Goal: Task Accomplishment & Management: Use online tool/utility

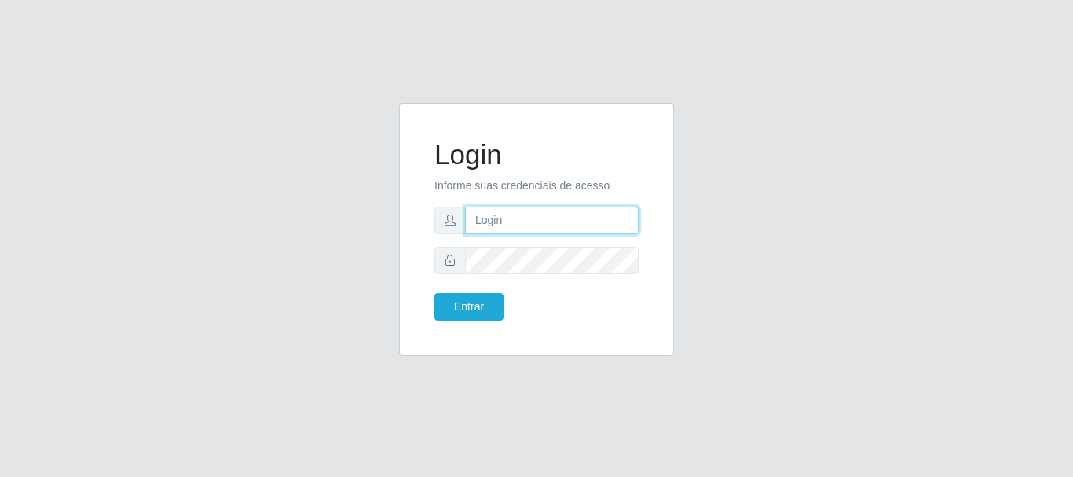
click at [563, 213] on input "text" at bounding box center [552, 220] width 174 height 27
type input "[EMAIL_ADDRESS][DOMAIN_NAME]"
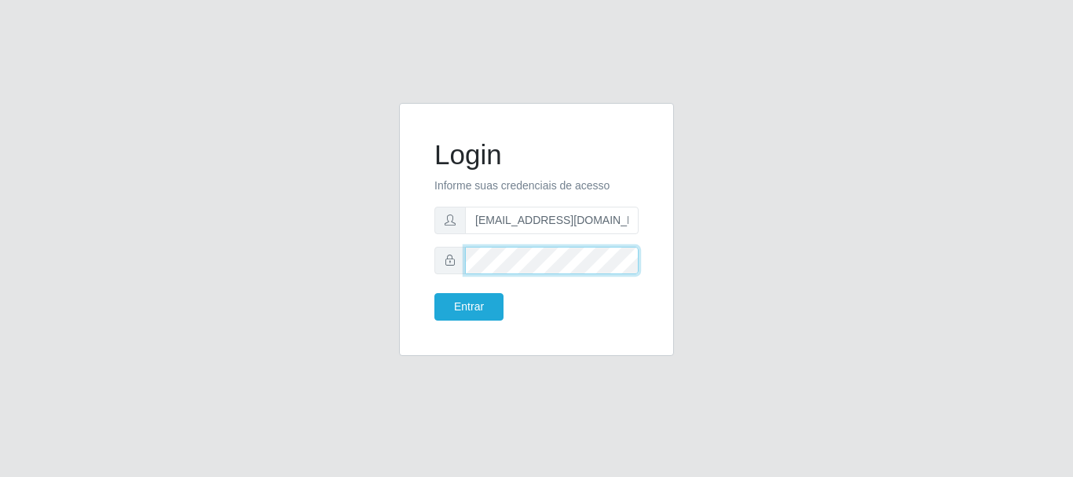
click at [434, 293] on button "Entrar" at bounding box center [468, 306] width 69 height 27
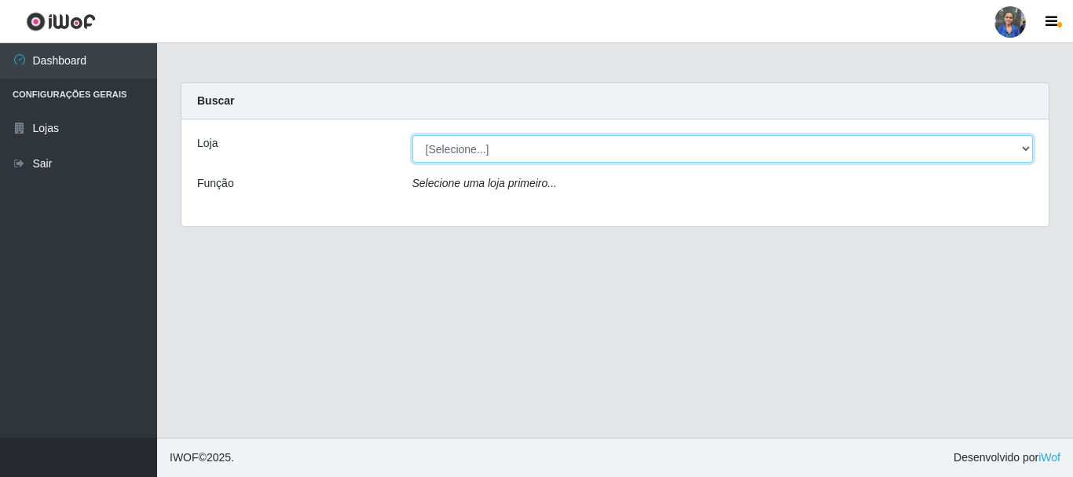
drag, startPoint x: 540, startPoint y: 150, endPoint x: 540, endPoint y: 158, distance: 7.9
click at [540, 150] on select "[Selecione...] SuperFácil Atacado - Rodoviária" at bounding box center [722, 148] width 621 height 27
select select "400"
click at [412, 135] on select "[Selecione...] SuperFácil Atacado - Rodoviária" at bounding box center [722, 148] width 621 height 27
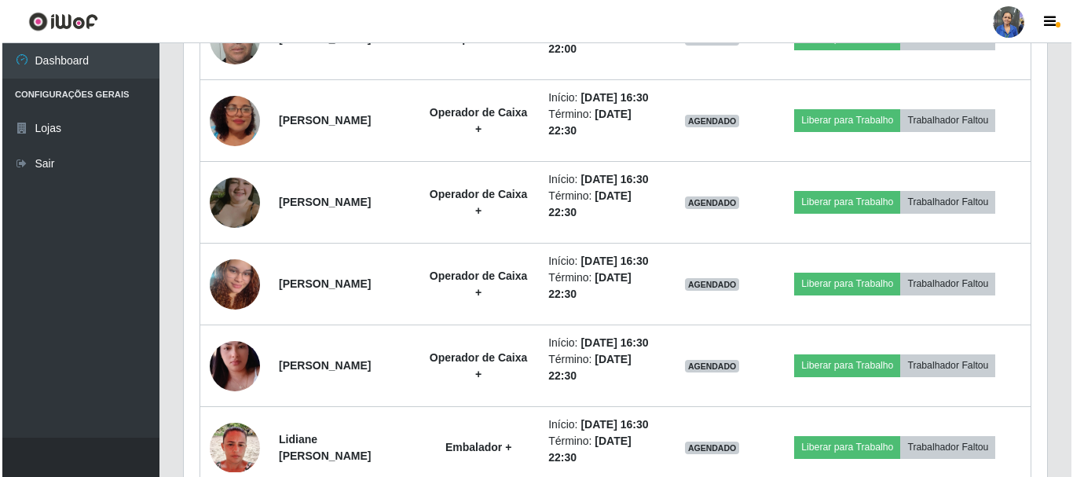
scroll to position [1100, 0]
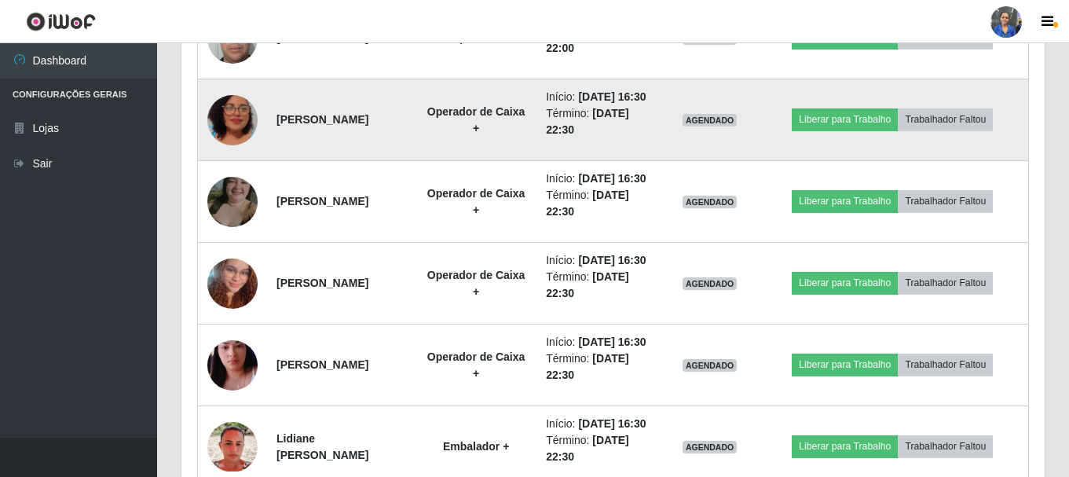
click at [247, 165] on img at bounding box center [232, 120] width 50 height 90
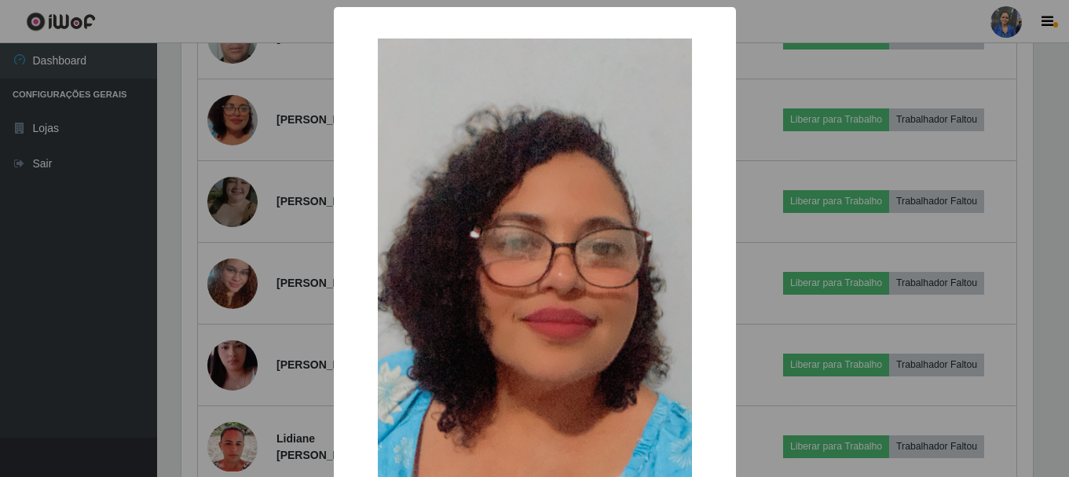
scroll to position [326, 855]
click at [233, 319] on div "× OK Cancel" at bounding box center [536, 238] width 1073 height 477
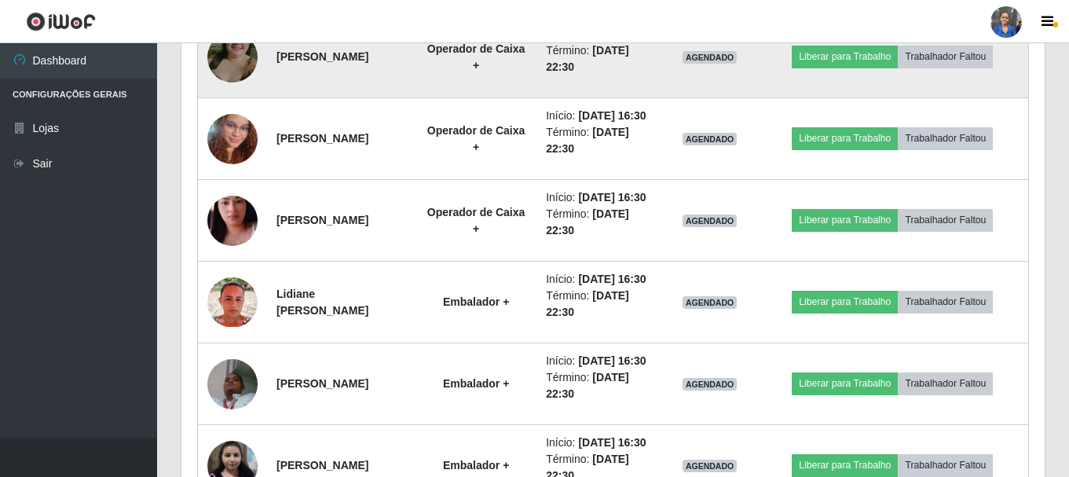
scroll to position [1257, 0]
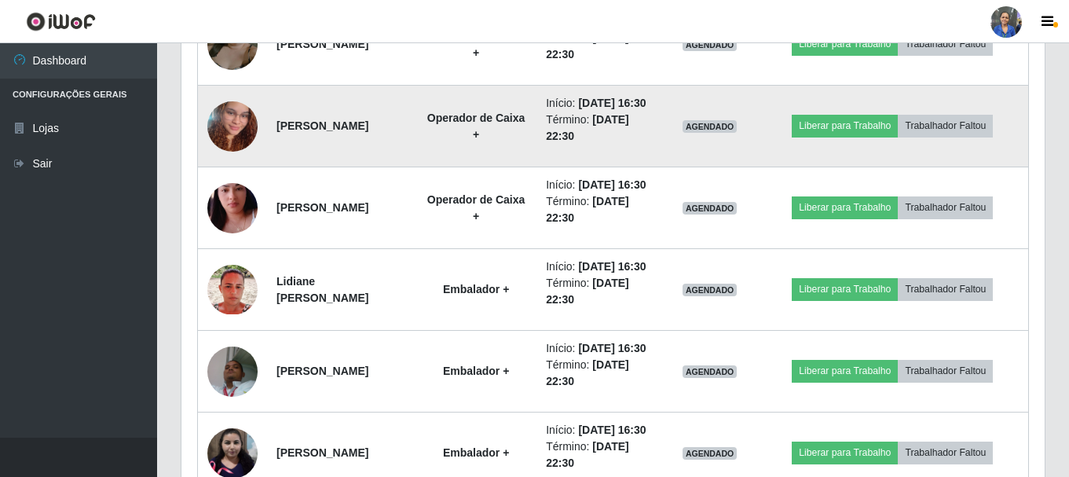
click at [226, 171] on img at bounding box center [232, 127] width 50 height 90
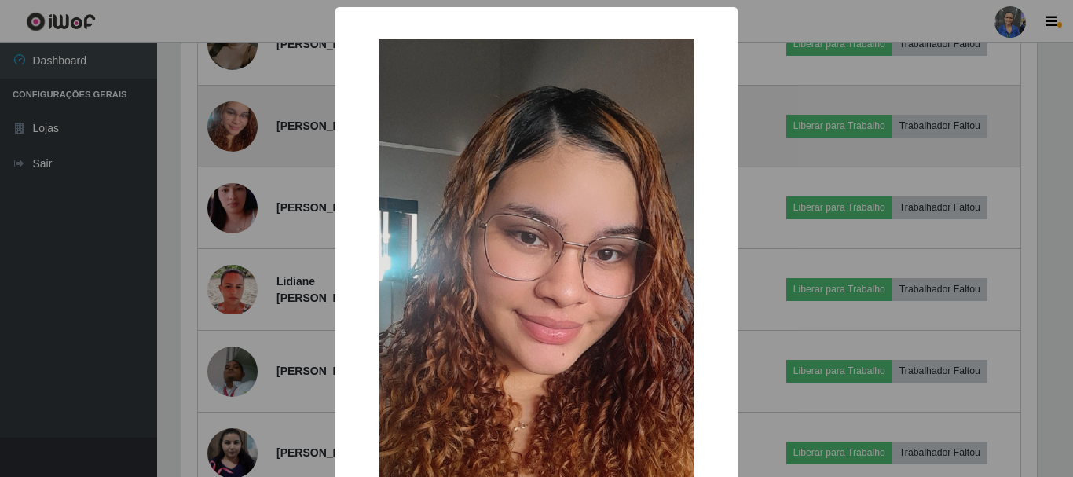
click at [226, 269] on div "× OK Cancel" at bounding box center [536, 238] width 1073 height 477
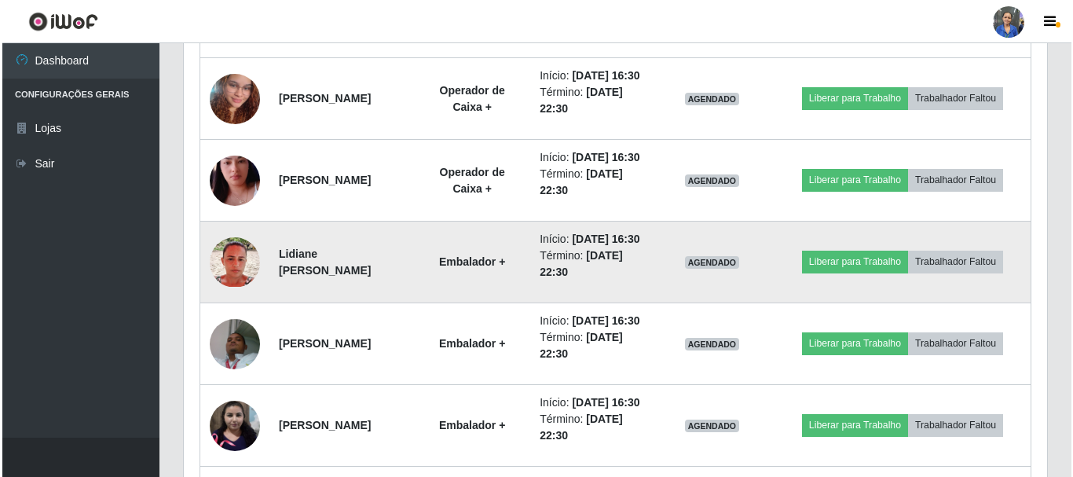
scroll to position [1268, 0]
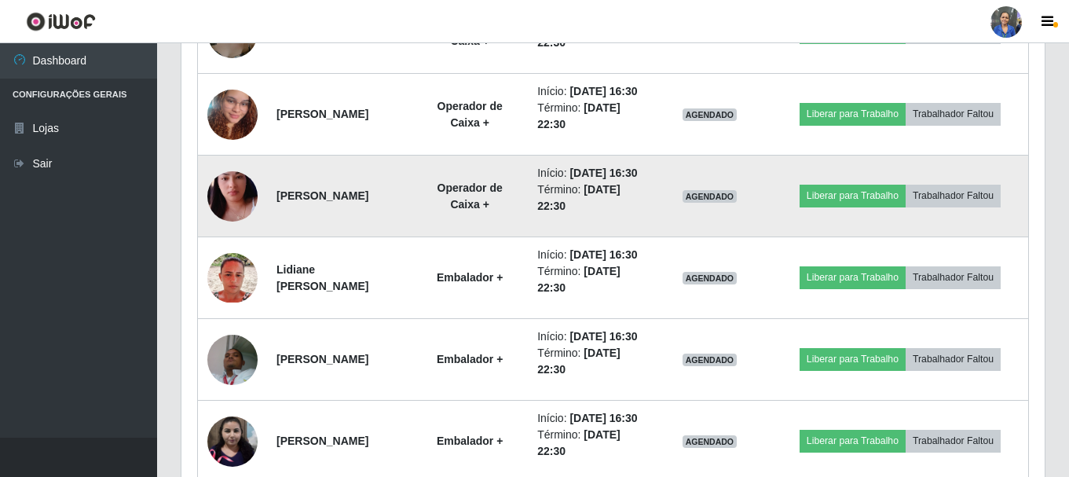
click at [237, 241] on img at bounding box center [232, 197] width 50 height 90
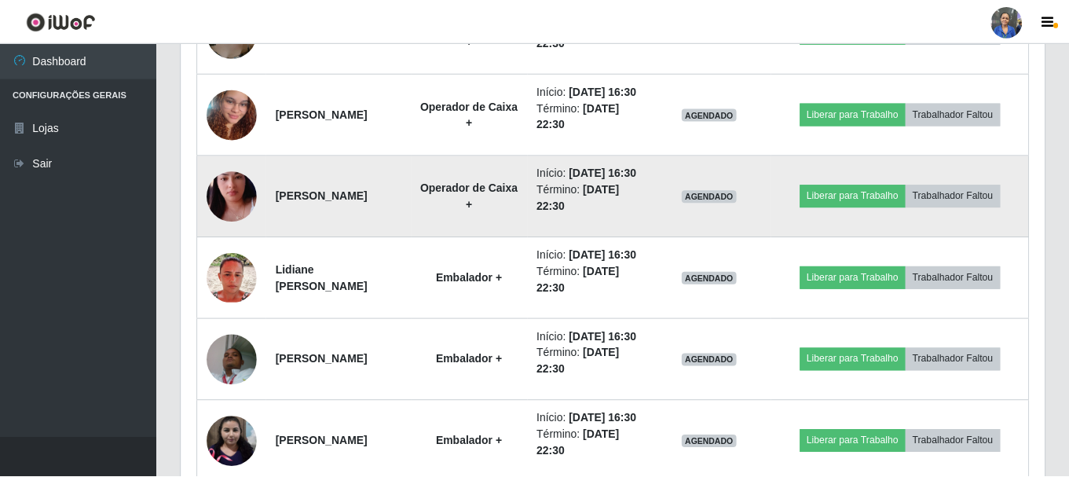
scroll to position [326, 855]
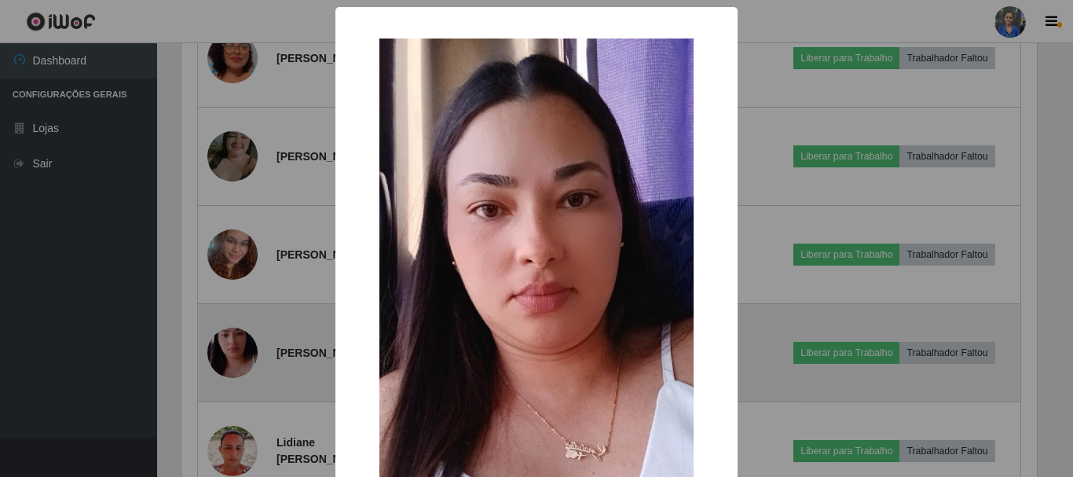
click at [237, 346] on div "× OK Cancel" at bounding box center [536, 238] width 1073 height 477
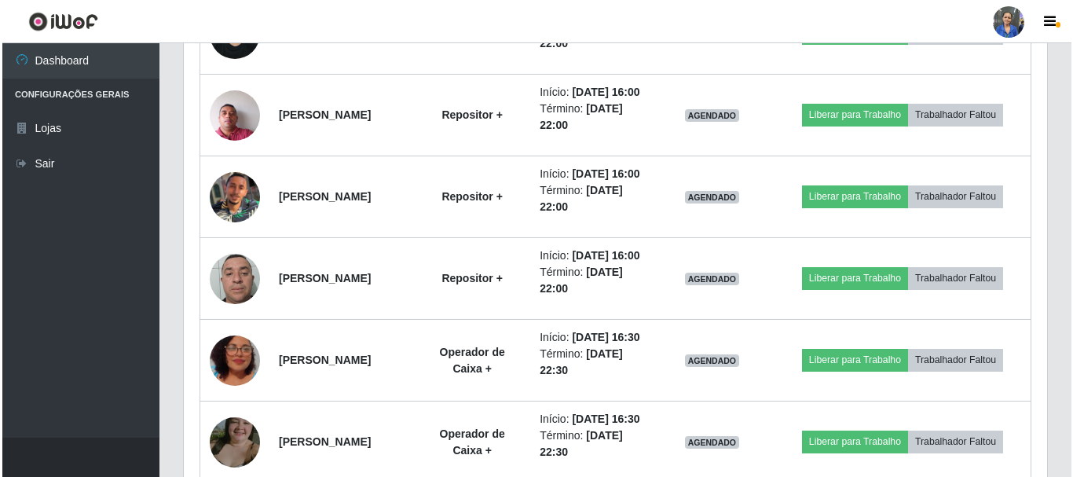
scroll to position [876, 0]
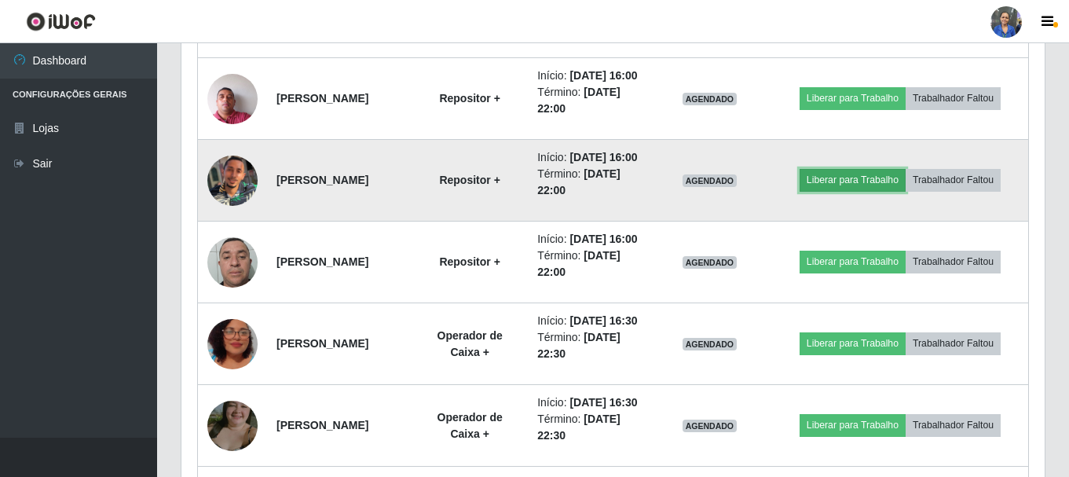
click at [829, 191] on button "Liberar para Trabalho" at bounding box center [853, 180] width 106 height 22
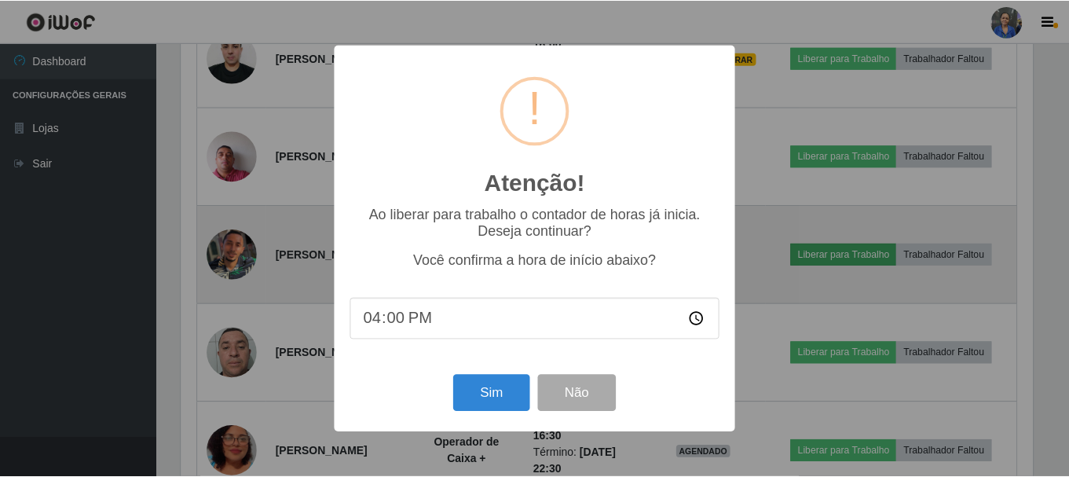
scroll to position [326, 855]
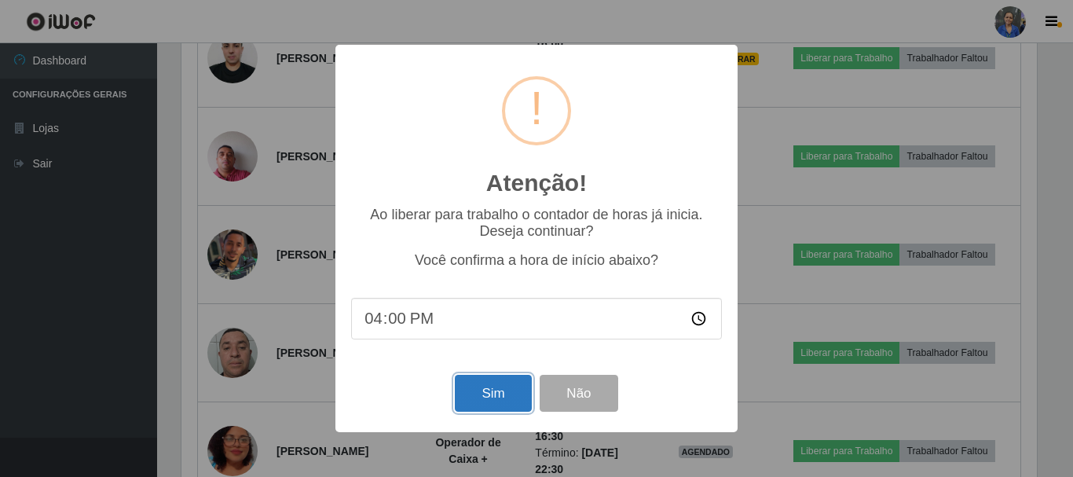
click at [507, 390] on button "Sim" at bounding box center [493, 393] width 76 height 37
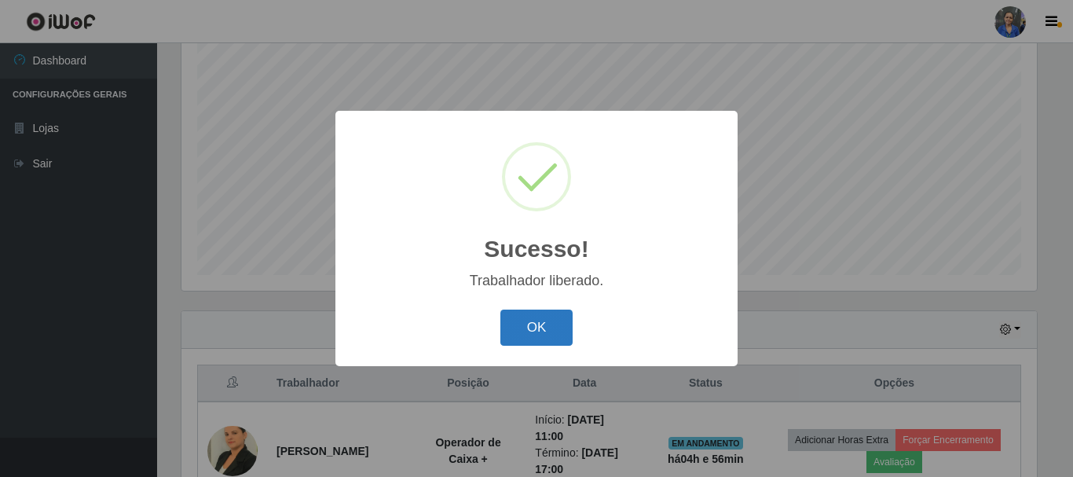
click at [531, 329] on button "OK" at bounding box center [536, 327] width 73 height 37
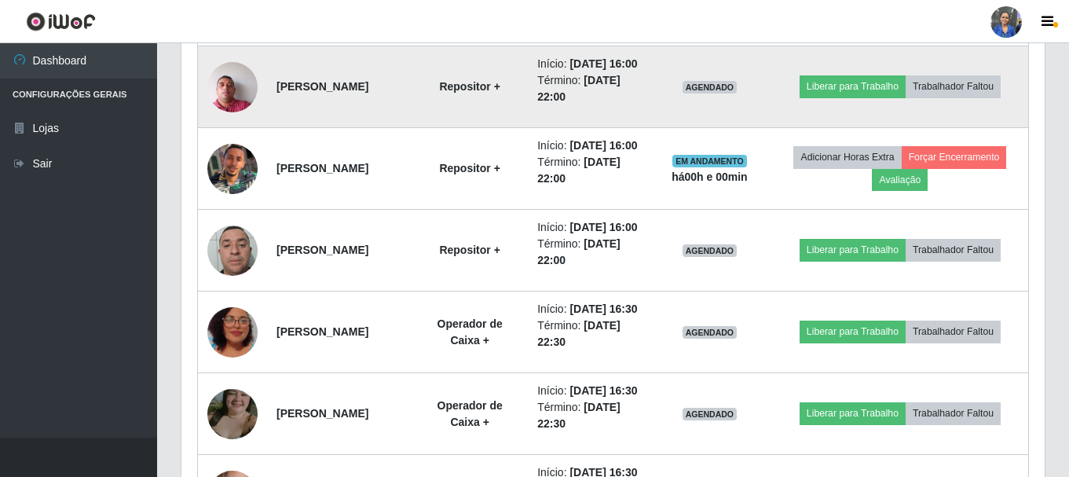
scroll to position [915, 0]
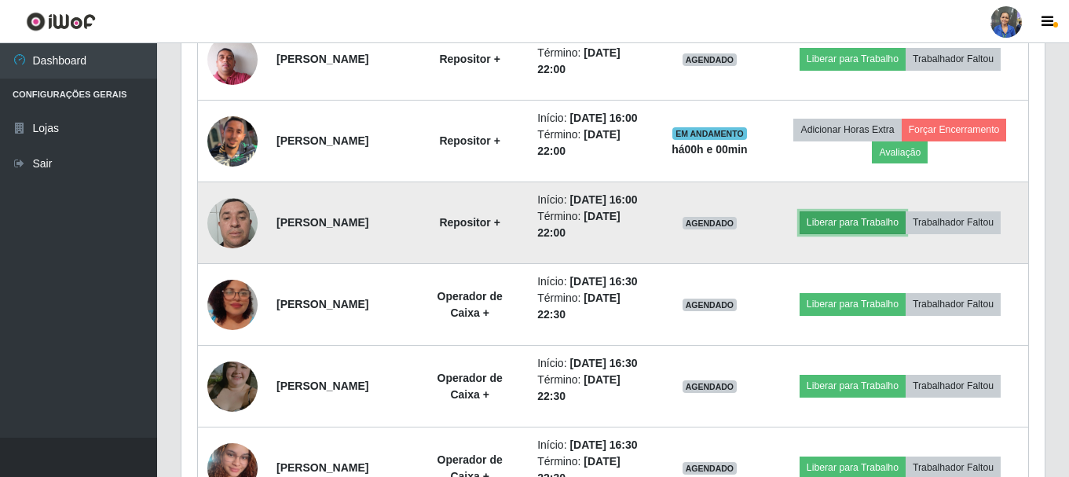
click at [834, 233] on button "Liberar para Trabalho" at bounding box center [853, 222] width 106 height 22
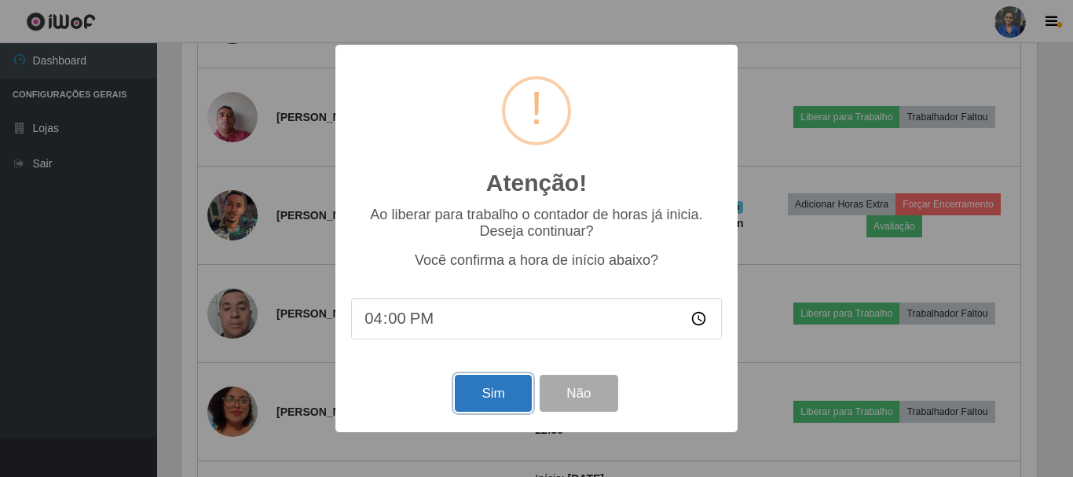
click at [499, 390] on button "Sim" at bounding box center [493, 393] width 76 height 37
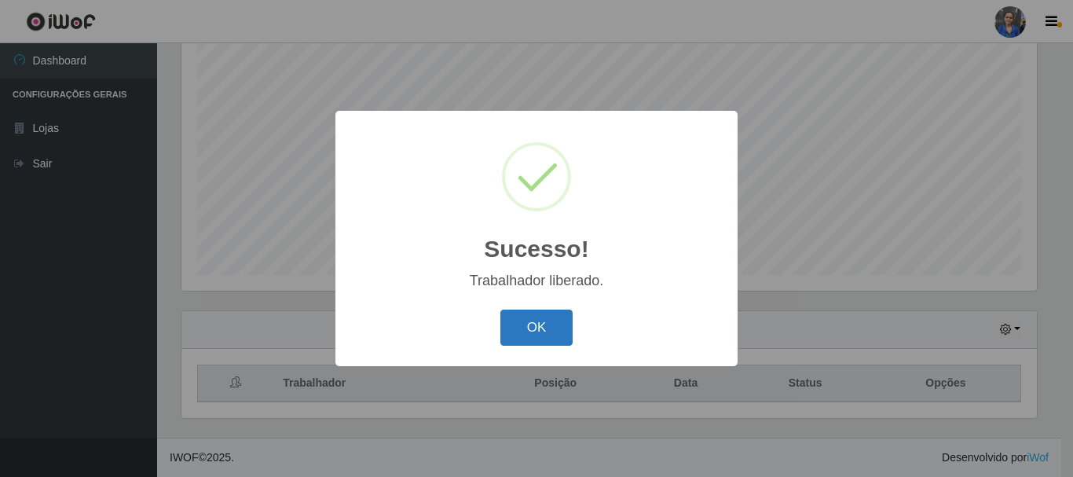
click at [536, 319] on button "OK" at bounding box center [536, 327] width 73 height 37
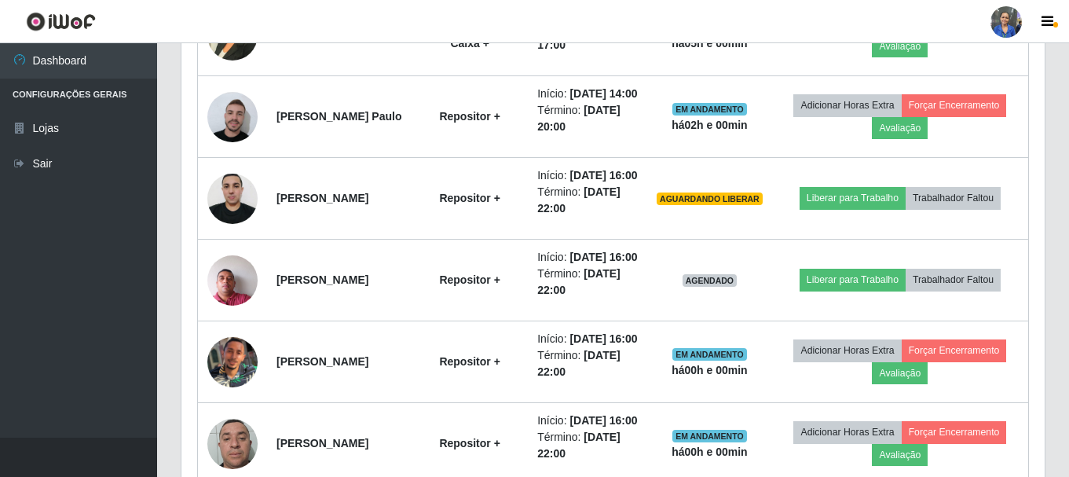
scroll to position [679, 0]
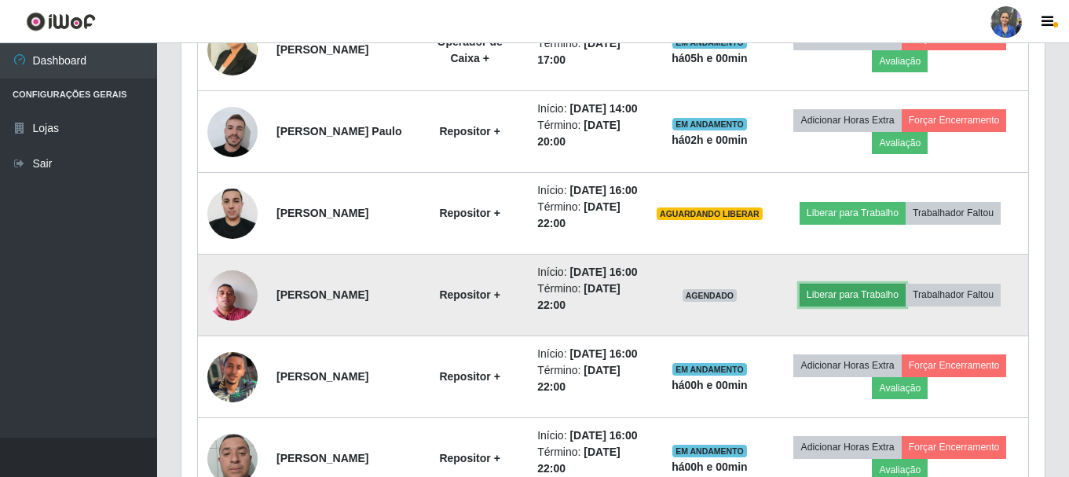
click at [874, 306] on button "Liberar para Trabalho" at bounding box center [853, 295] width 106 height 22
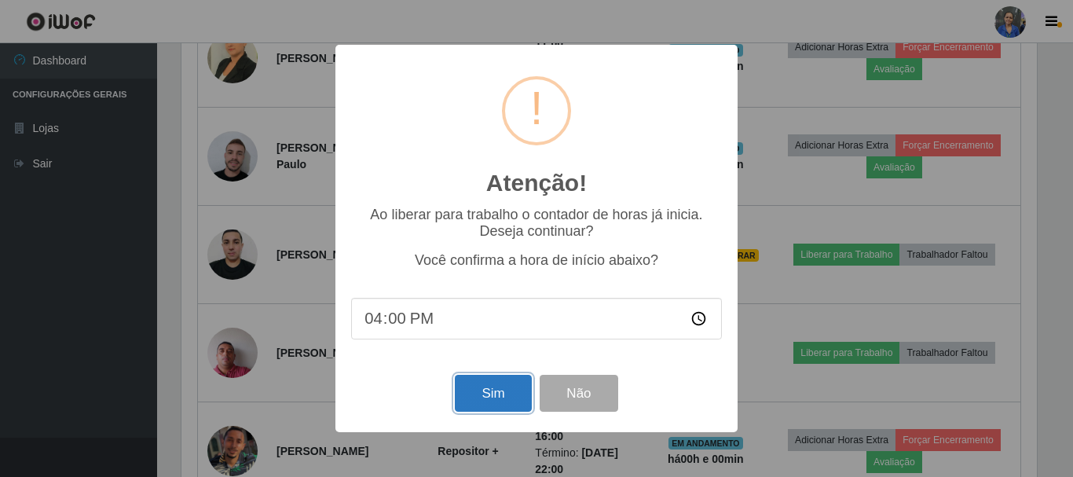
click at [481, 386] on button "Sim" at bounding box center [493, 393] width 76 height 37
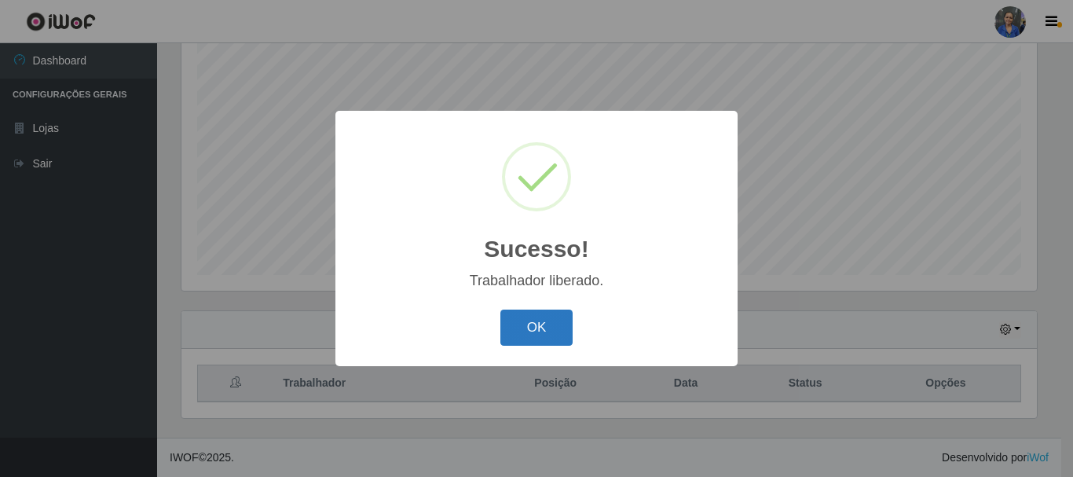
click at [538, 326] on button "OK" at bounding box center [536, 327] width 73 height 37
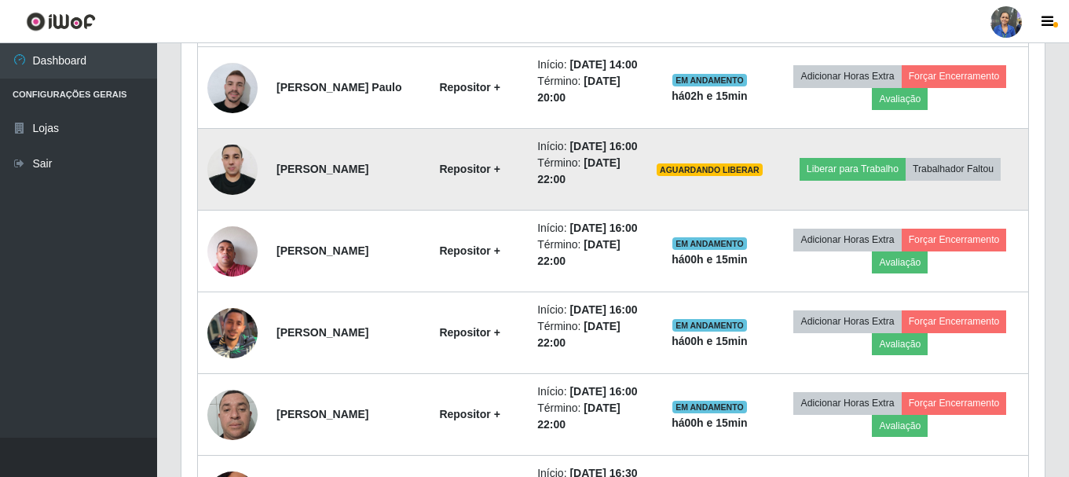
scroll to position [758, 0]
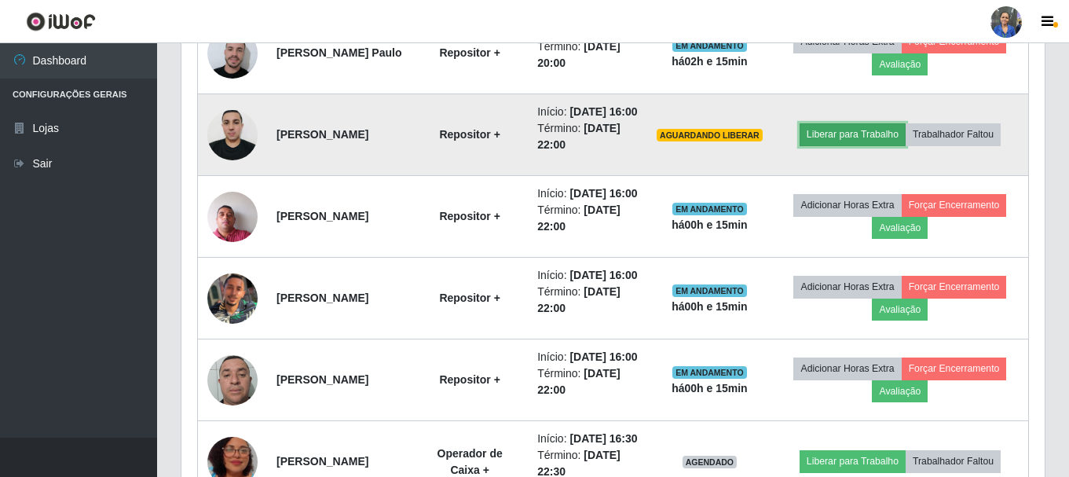
click at [862, 145] on button "Liberar para Trabalho" at bounding box center [853, 134] width 106 height 22
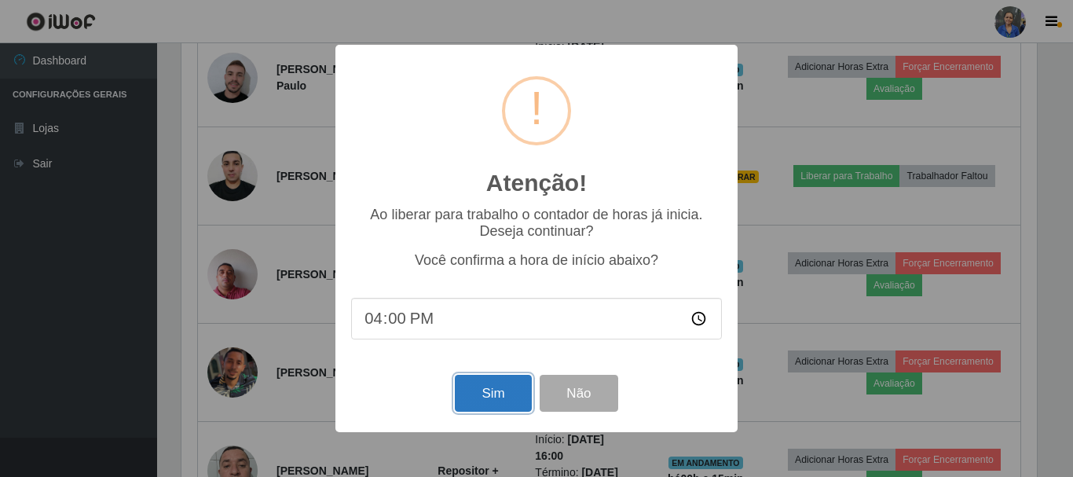
click at [498, 397] on button "Sim" at bounding box center [493, 393] width 76 height 37
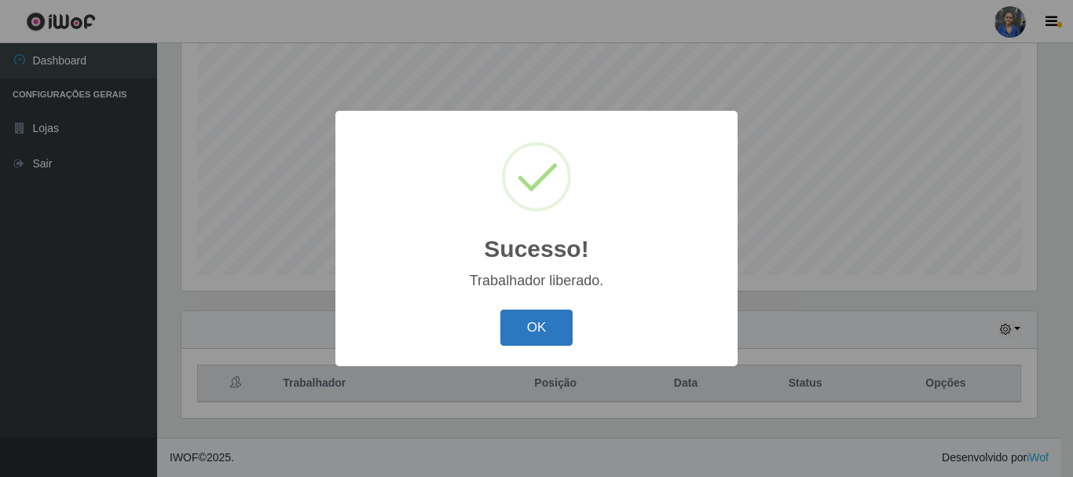
click at [558, 335] on button "OK" at bounding box center [536, 327] width 73 height 37
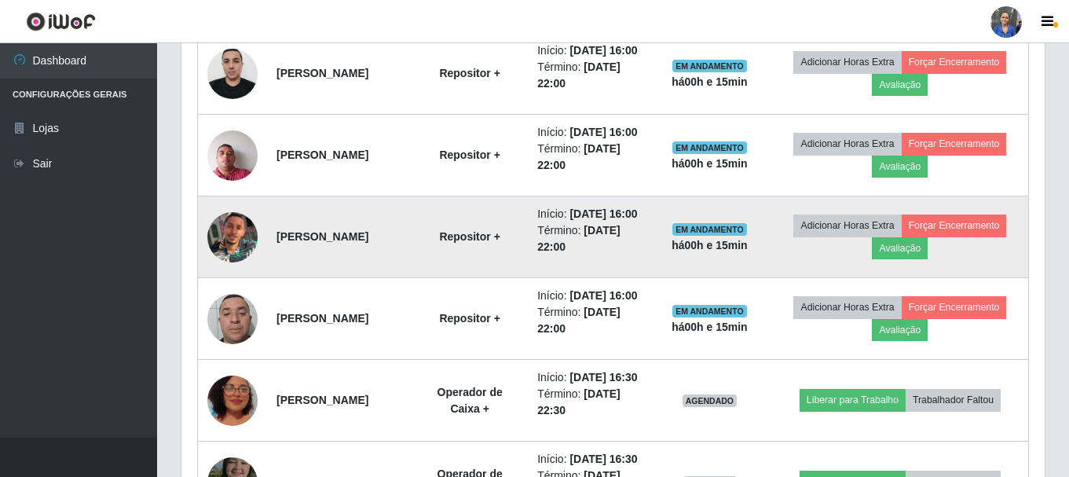
scroll to position [836, 0]
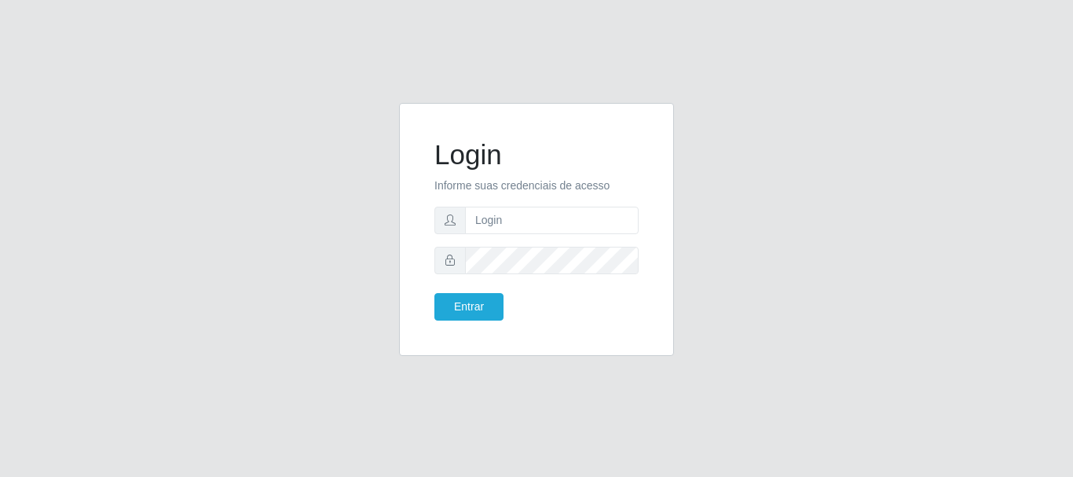
click at [480, 196] on form "Login Informe suas credenciais de acesso Entrar" at bounding box center [536, 229] width 204 height 182
click at [488, 221] on input "text" at bounding box center [552, 220] width 174 height 27
click at [434, 293] on button "Entrar" at bounding box center [468, 306] width 69 height 27
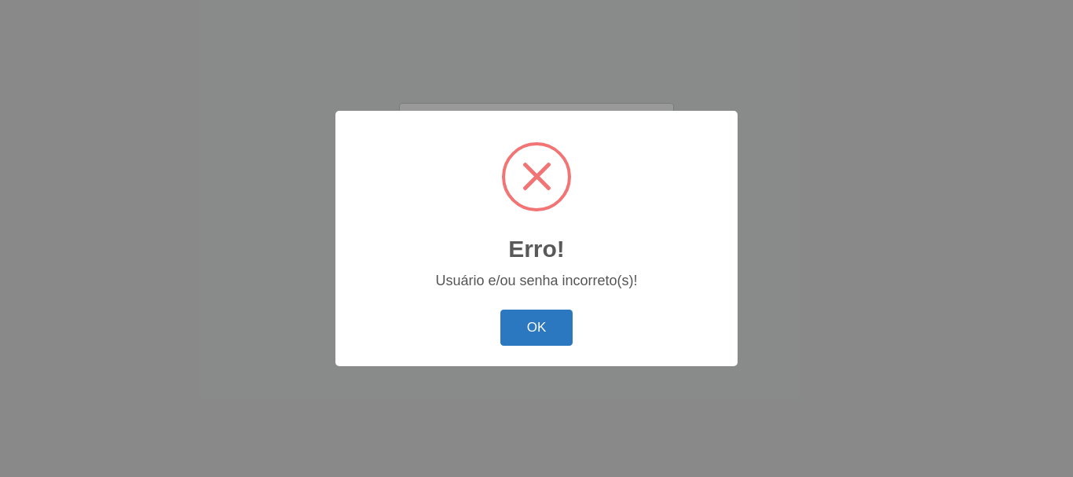
click at [553, 328] on button "OK" at bounding box center [536, 327] width 73 height 37
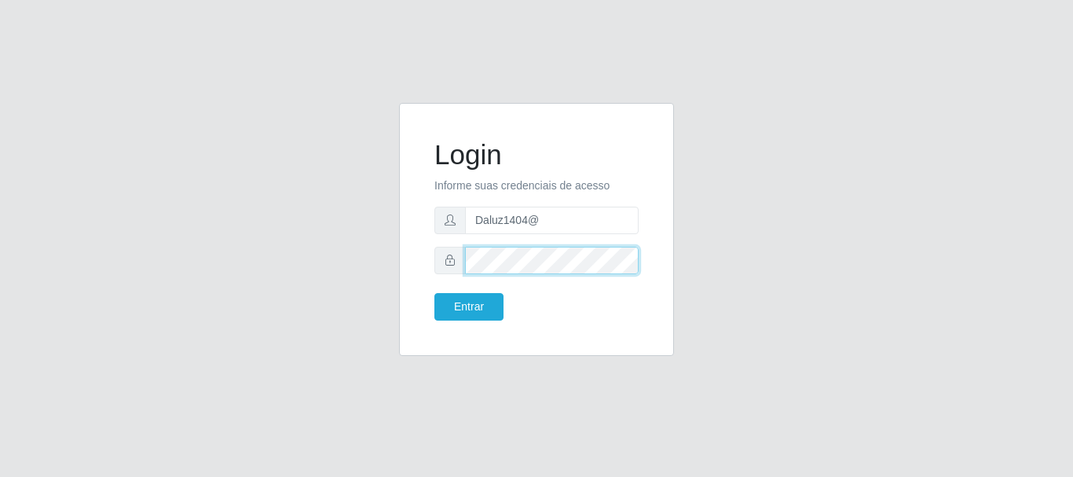
click at [434, 293] on button "Entrar" at bounding box center [468, 306] width 69 height 27
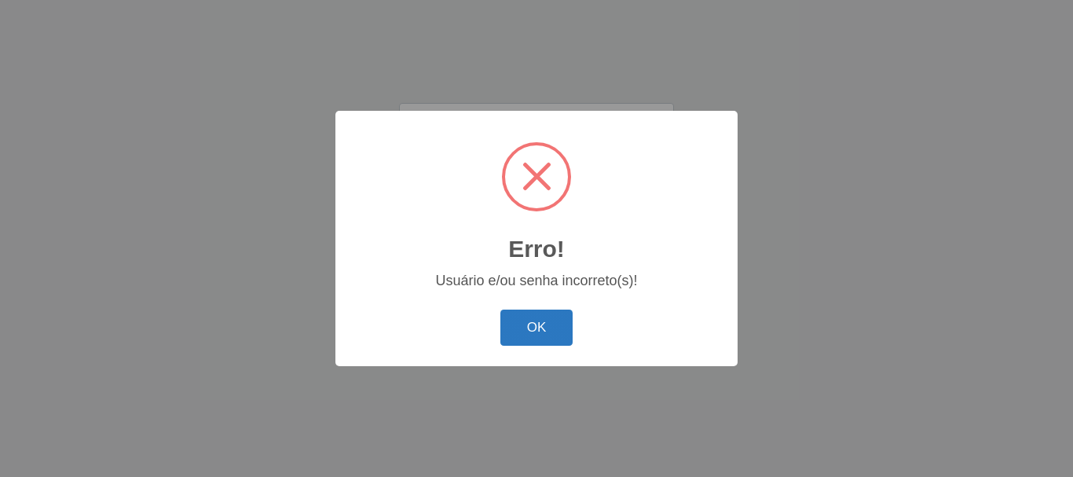
click at [533, 324] on button "OK" at bounding box center [536, 327] width 73 height 37
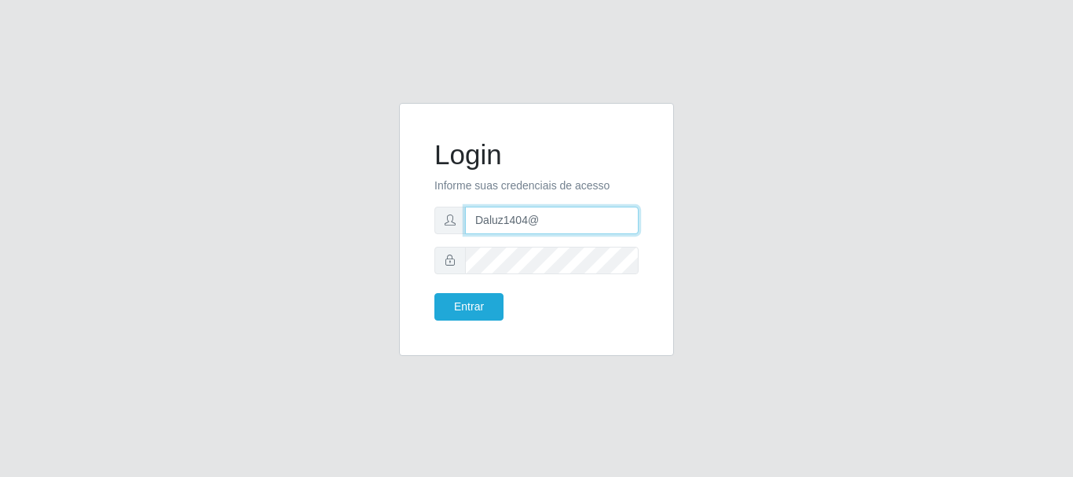
click at [537, 225] on input "Daluz1404@" at bounding box center [552, 220] width 174 height 27
type input "D"
type input "[EMAIL_ADDRESS][DOMAIN_NAME]"
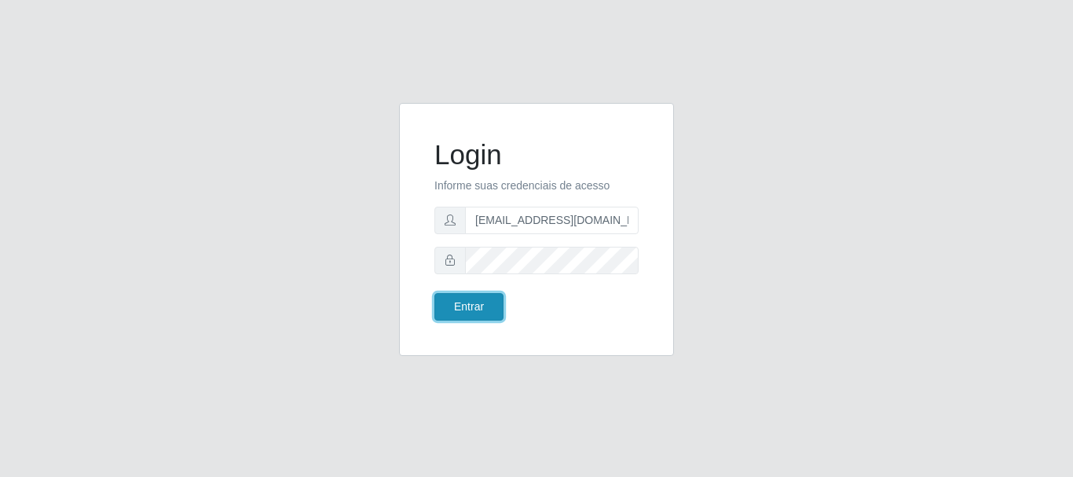
click at [482, 315] on button "Entrar" at bounding box center [468, 306] width 69 height 27
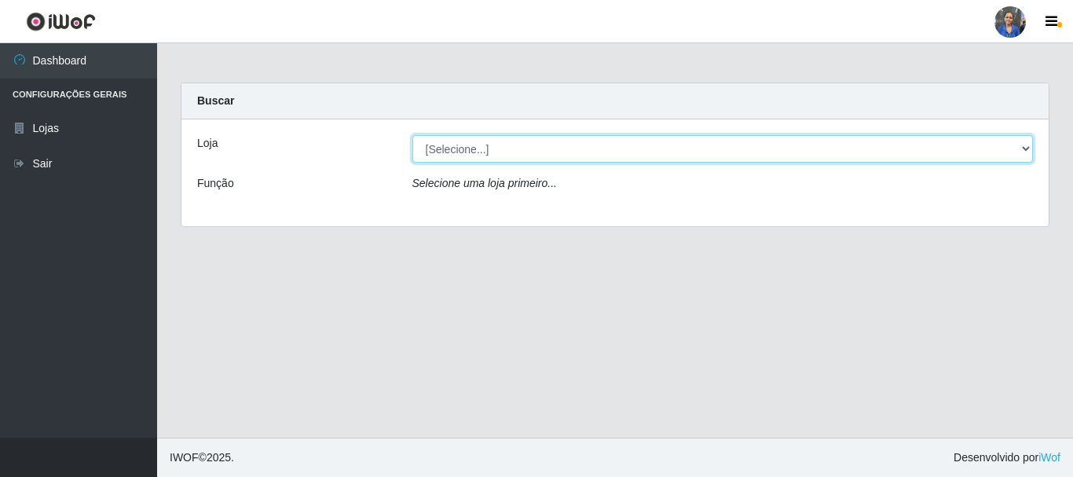
click at [1025, 145] on select "[Selecione...] SuperFácil Atacado - Rodoviária" at bounding box center [722, 148] width 621 height 27
select select "400"
click at [412, 135] on select "[Selecione...] SuperFácil Atacado - Rodoviária" at bounding box center [722, 148] width 621 height 27
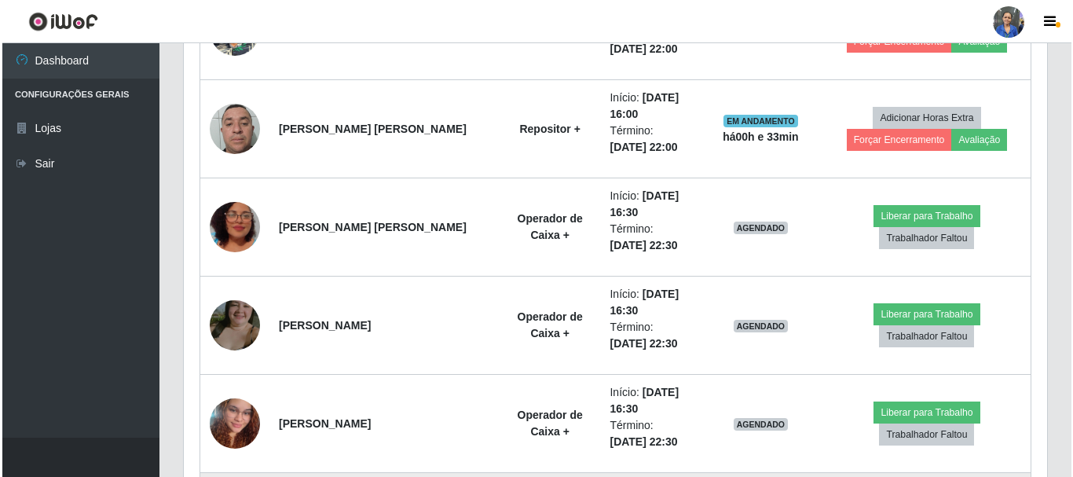
scroll to position [1178, 0]
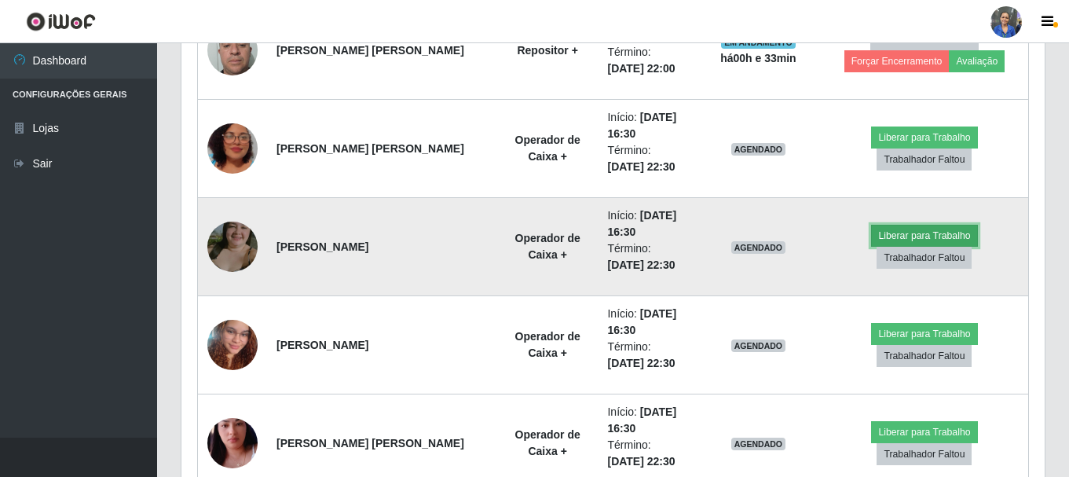
click at [871, 246] on button "Liberar para Trabalho" at bounding box center [924, 236] width 106 height 22
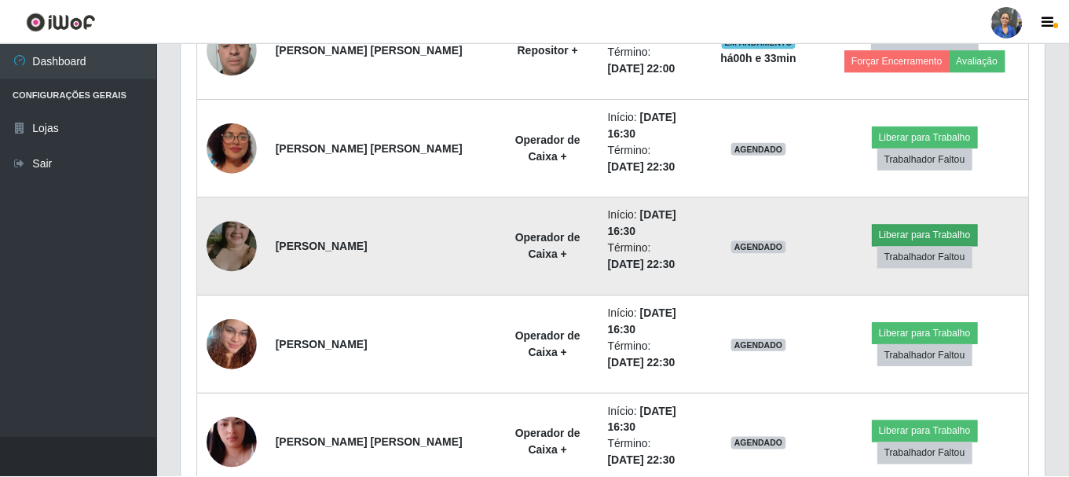
scroll to position [326, 855]
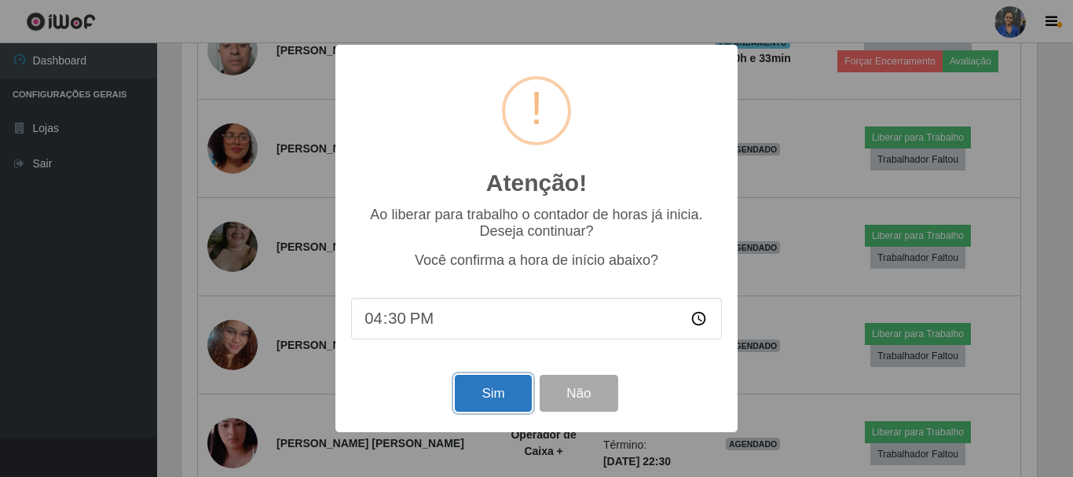
click at [502, 393] on button "Sim" at bounding box center [493, 393] width 76 height 37
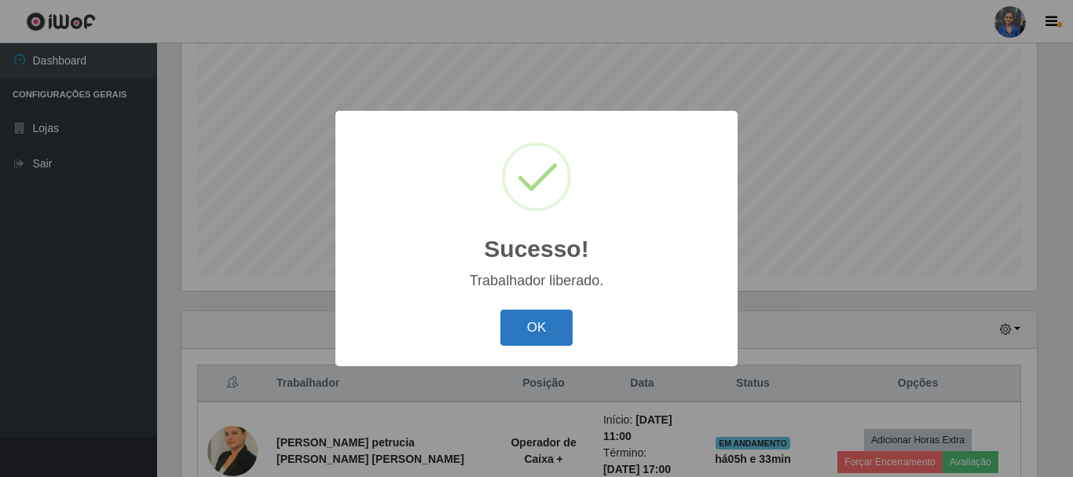
click at [557, 314] on button "OK" at bounding box center [536, 327] width 73 height 37
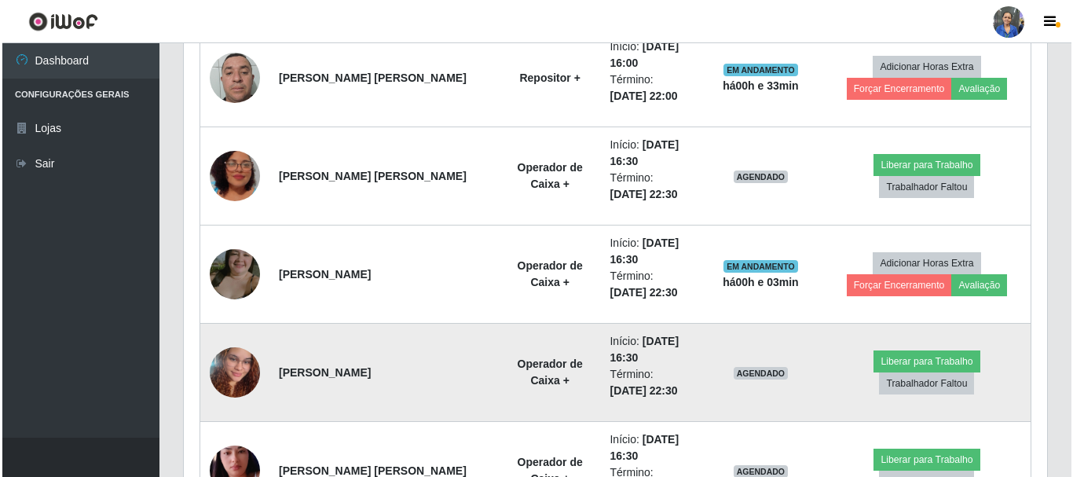
scroll to position [1229, 0]
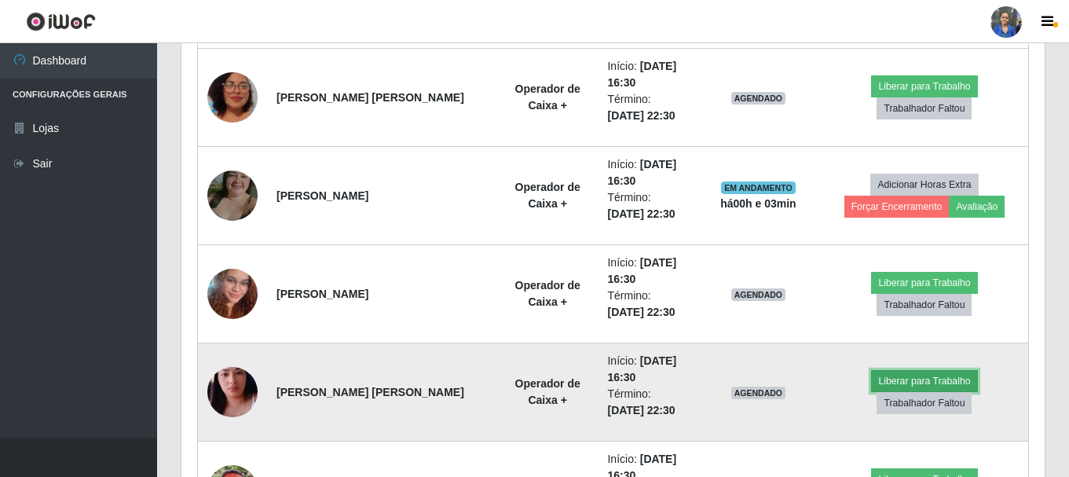
click at [871, 386] on button "Liberar para Trabalho" at bounding box center [924, 381] width 106 height 22
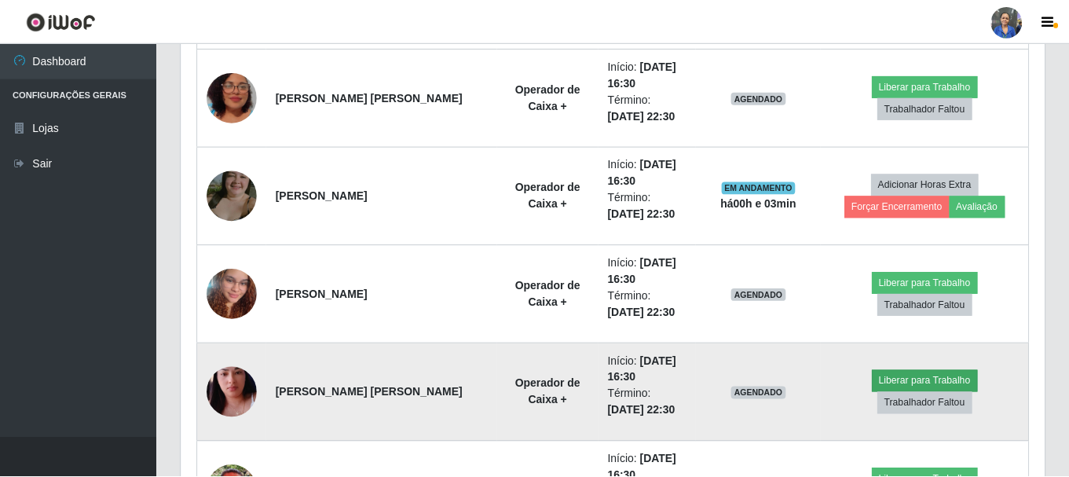
scroll to position [326, 855]
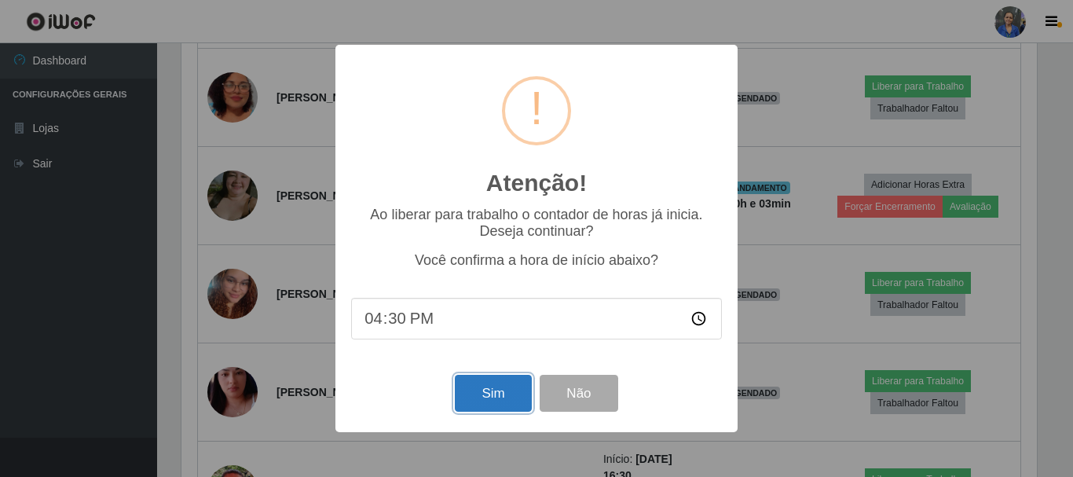
click at [510, 389] on button "Sim" at bounding box center [493, 393] width 76 height 37
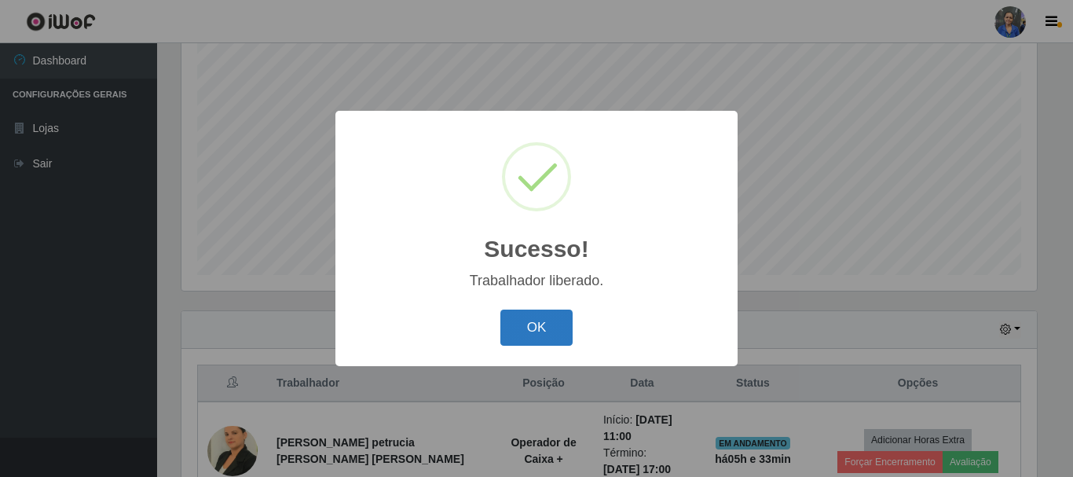
click at [528, 324] on button "OK" at bounding box center [536, 327] width 73 height 37
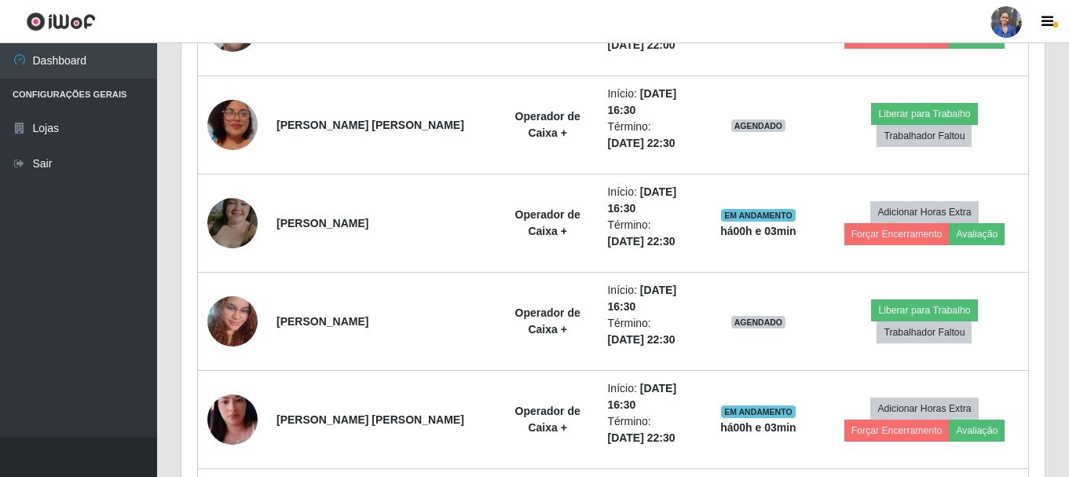
scroll to position [0, 0]
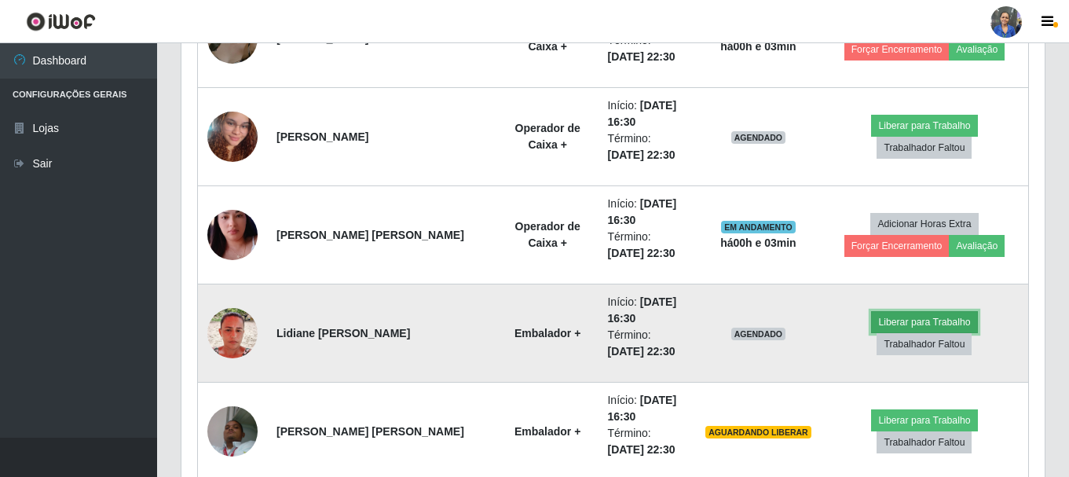
click at [871, 327] on button "Liberar para Trabalho" at bounding box center [924, 322] width 106 height 22
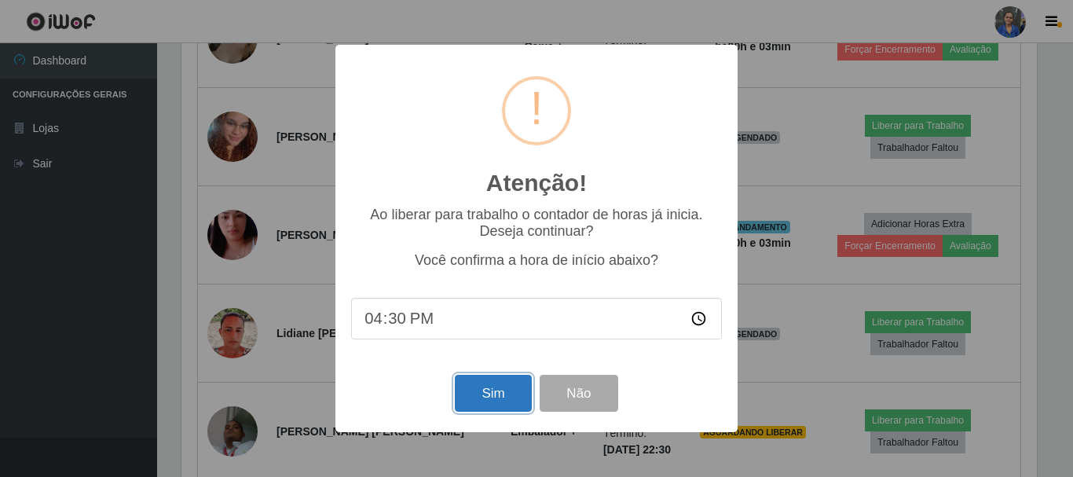
click at [472, 401] on button "Sim" at bounding box center [493, 393] width 76 height 37
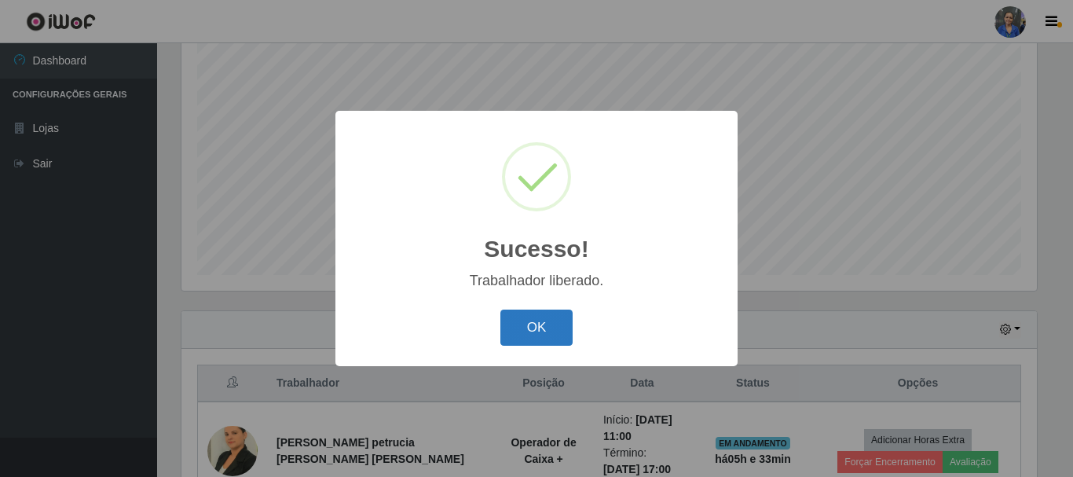
click at [514, 319] on button "OK" at bounding box center [536, 327] width 73 height 37
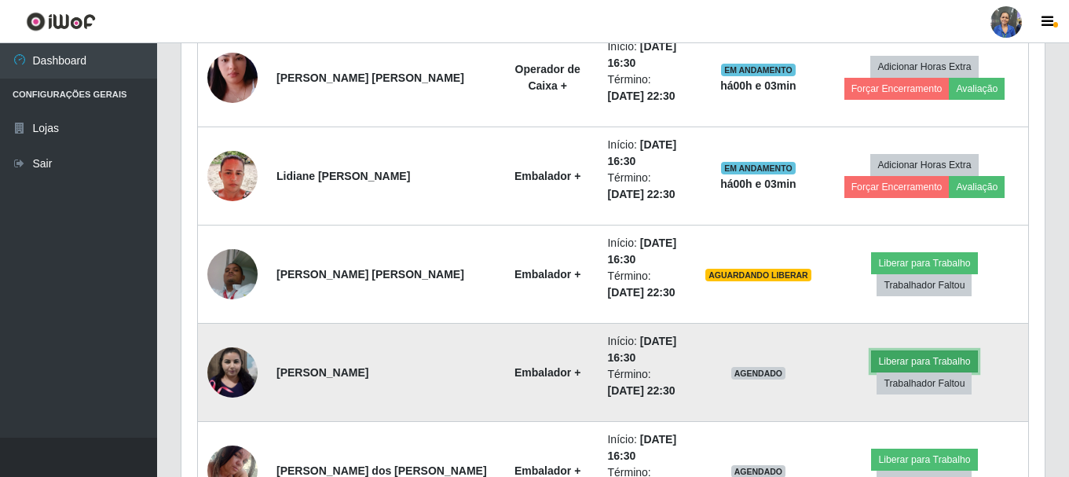
click at [871, 372] on button "Liberar para Trabalho" at bounding box center [924, 361] width 106 height 22
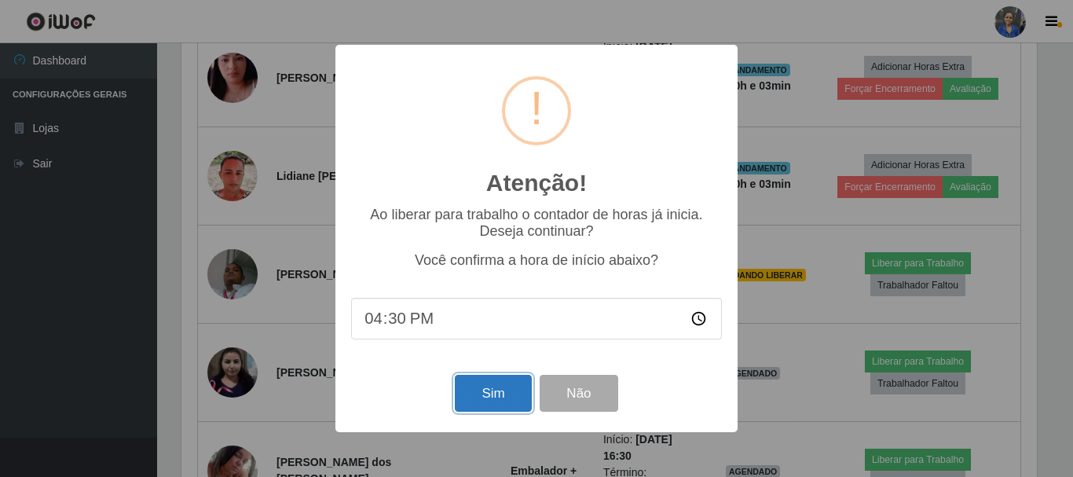
click at [514, 400] on button "Sim" at bounding box center [493, 393] width 76 height 37
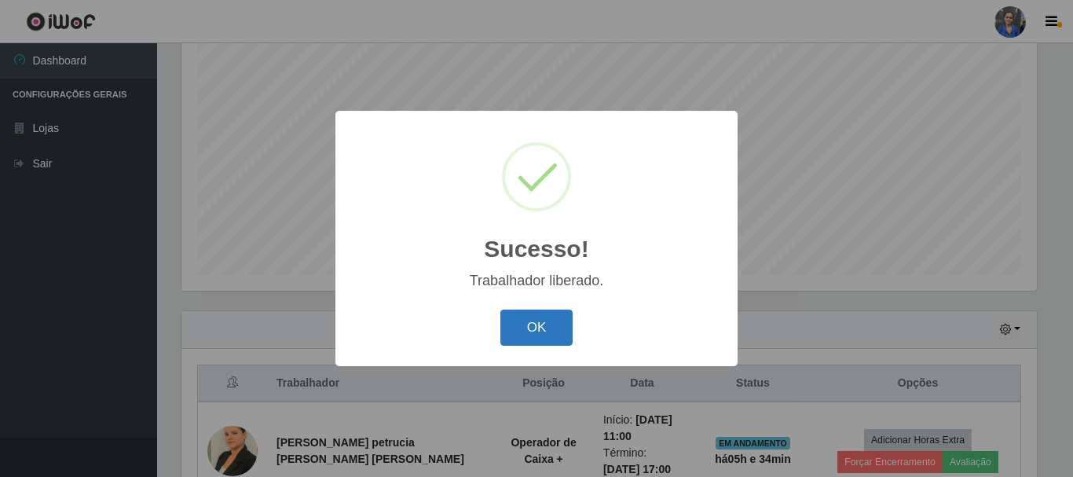
click at [545, 333] on button "OK" at bounding box center [536, 327] width 73 height 37
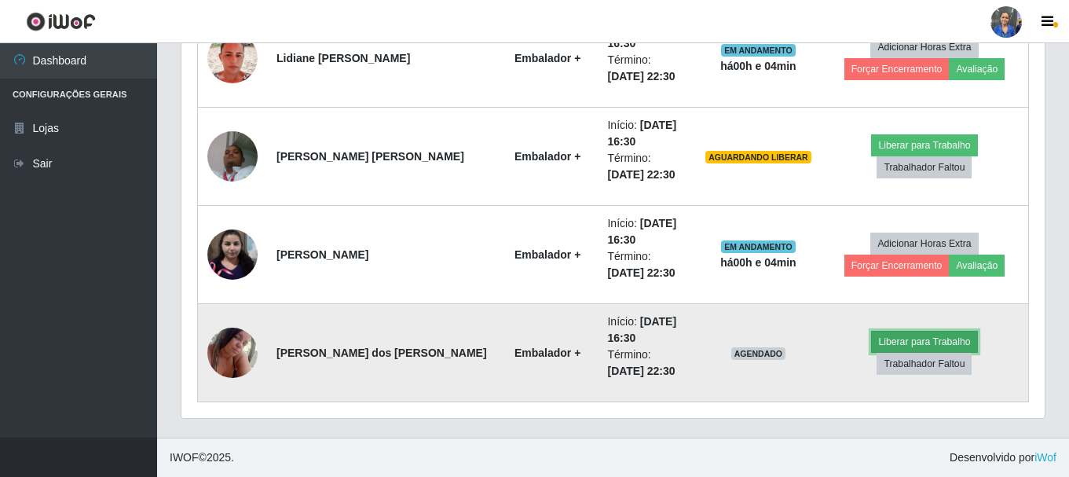
click at [871, 353] on button "Liberar para Trabalho" at bounding box center [924, 342] width 106 height 22
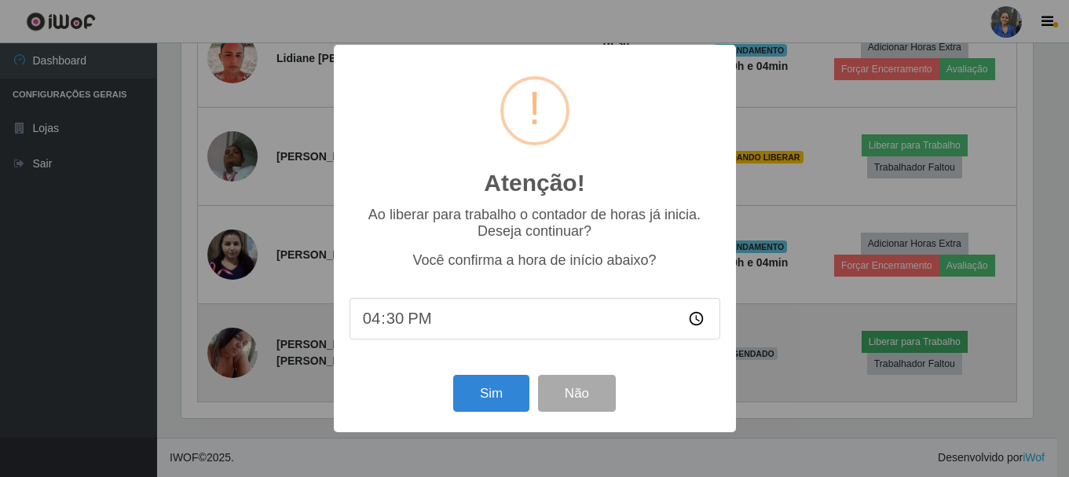
scroll to position [326, 855]
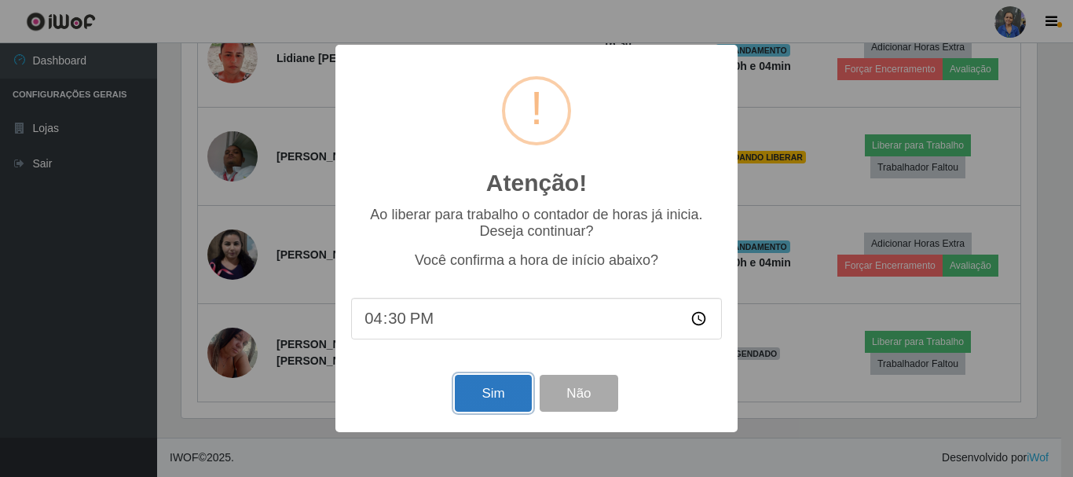
click at [499, 398] on button "Sim" at bounding box center [493, 393] width 76 height 37
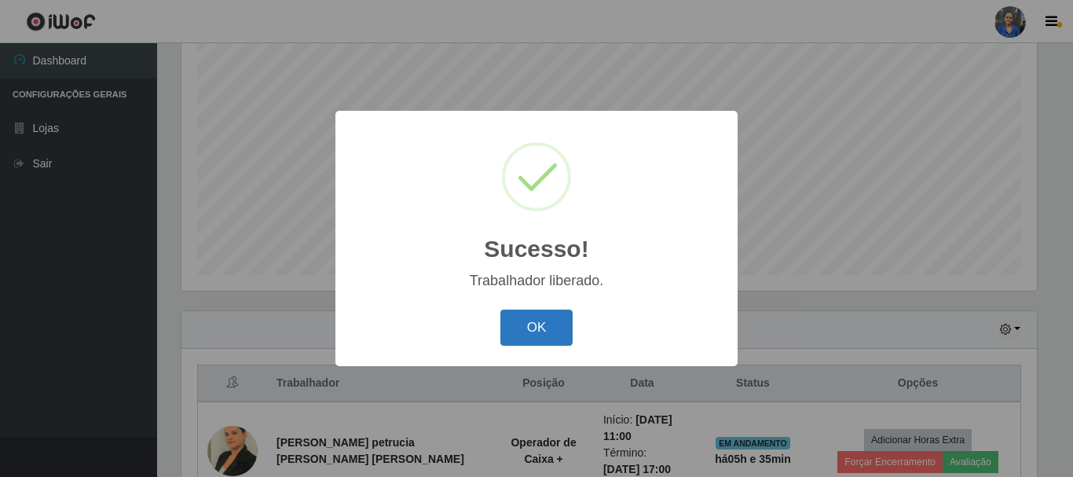
click at [551, 321] on button "OK" at bounding box center [536, 327] width 73 height 37
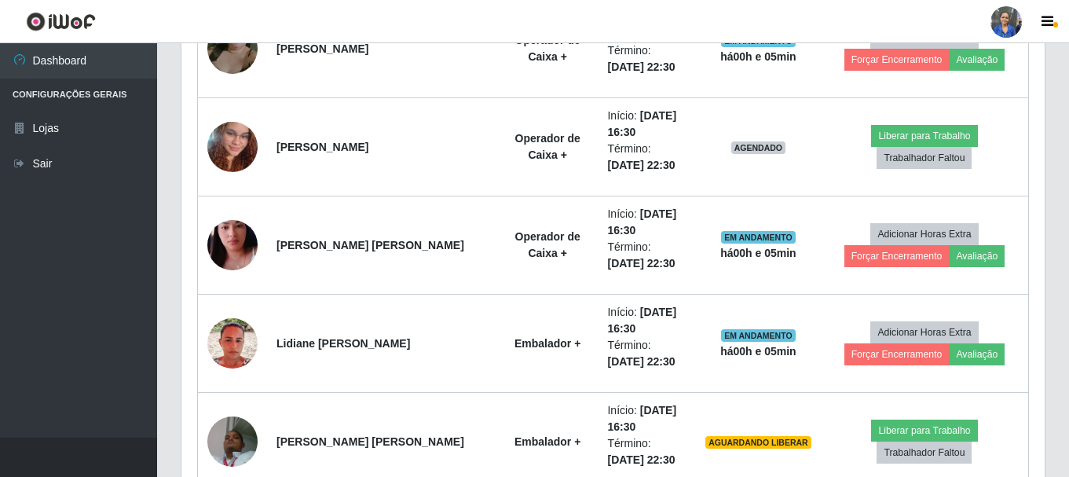
scroll to position [1386, 0]
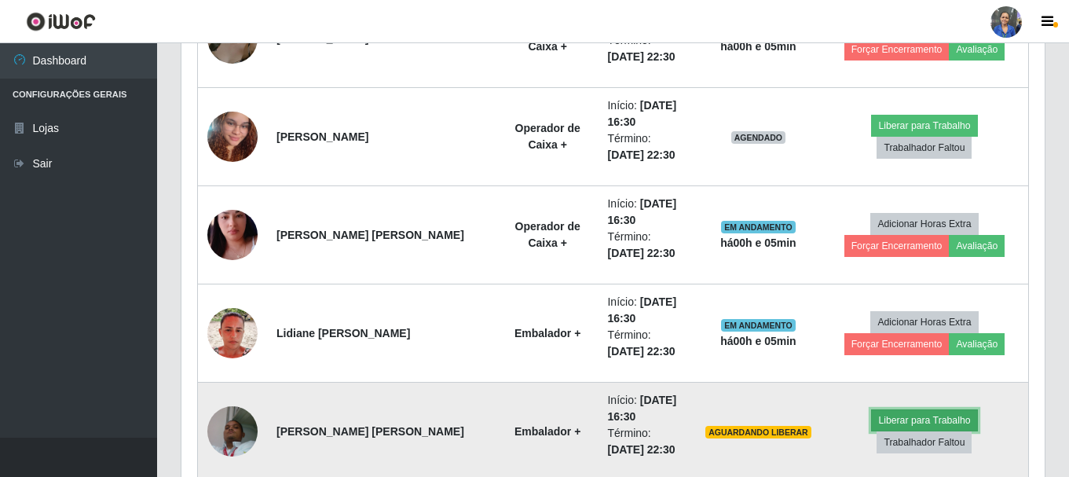
click at [871, 431] on button "Liberar para Trabalho" at bounding box center [924, 420] width 106 height 22
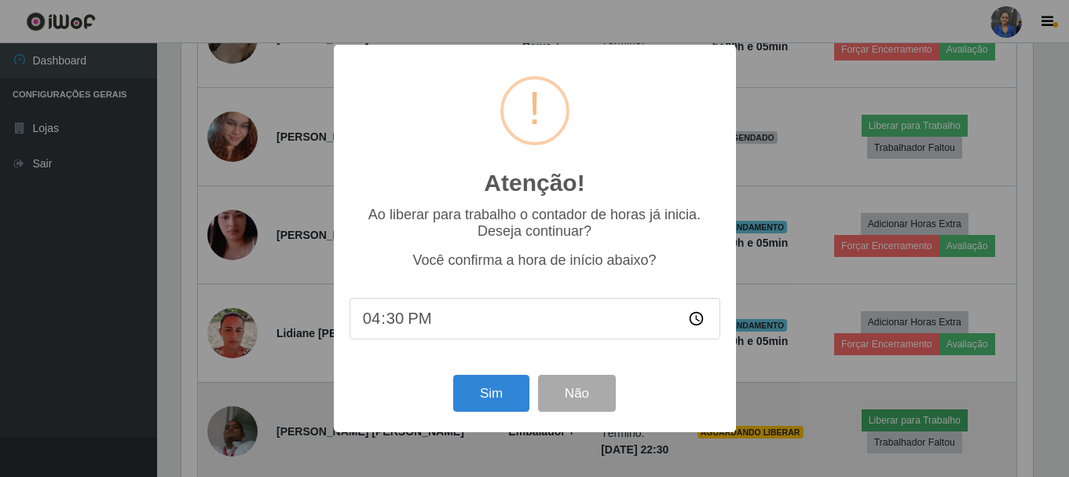
scroll to position [326, 855]
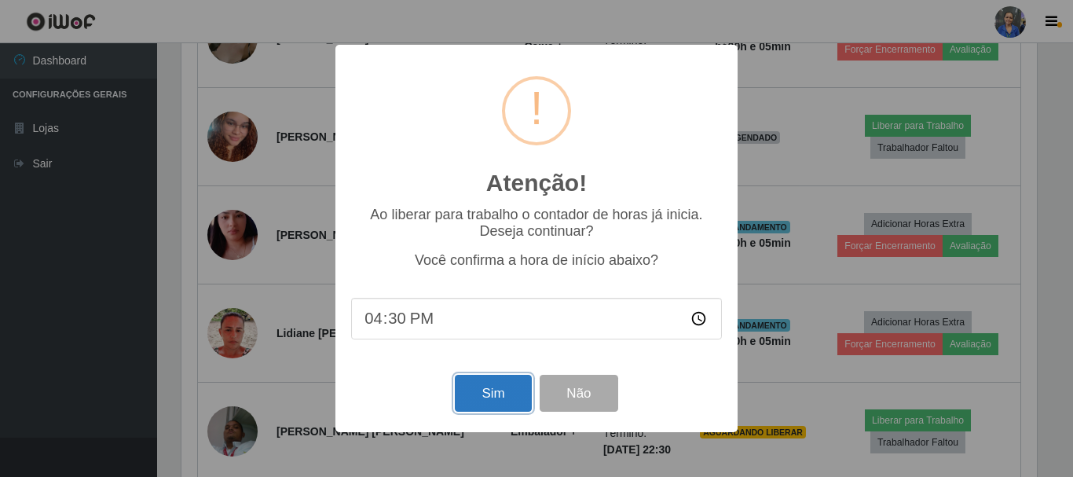
click at [482, 386] on button "Sim" at bounding box center [493, 393] width 76 height 37
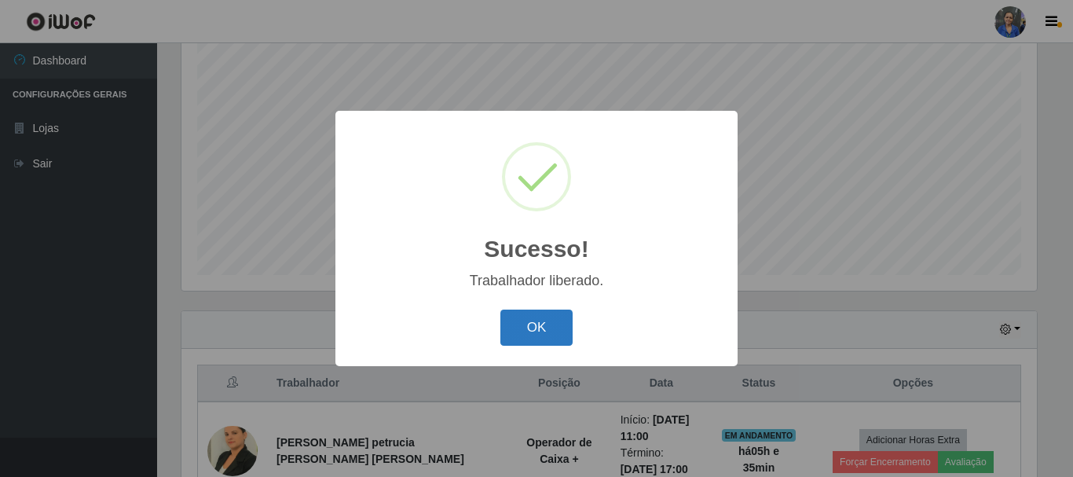
click at [546, 331] on button "OK" at bounding box center [536, 327] width 73 height 37
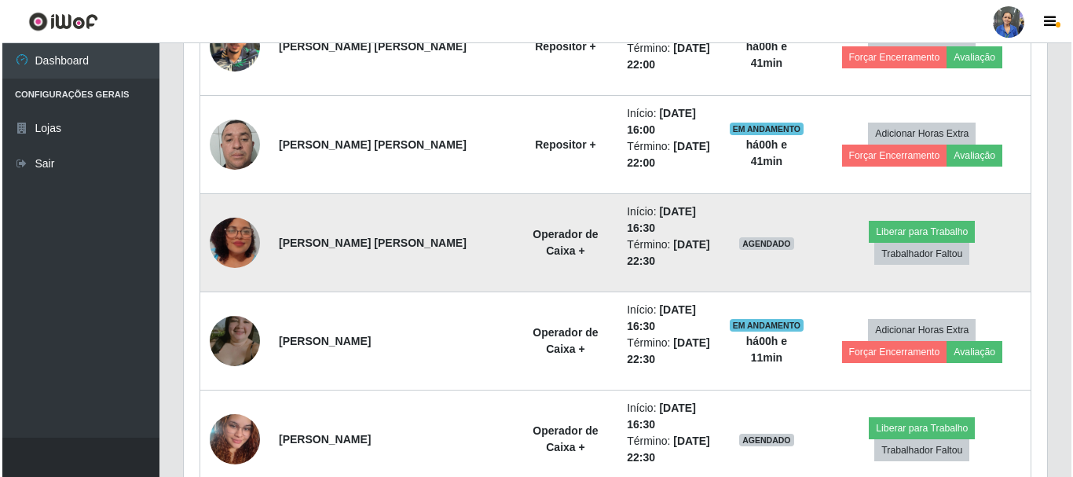
scroll to position [1111, 0]
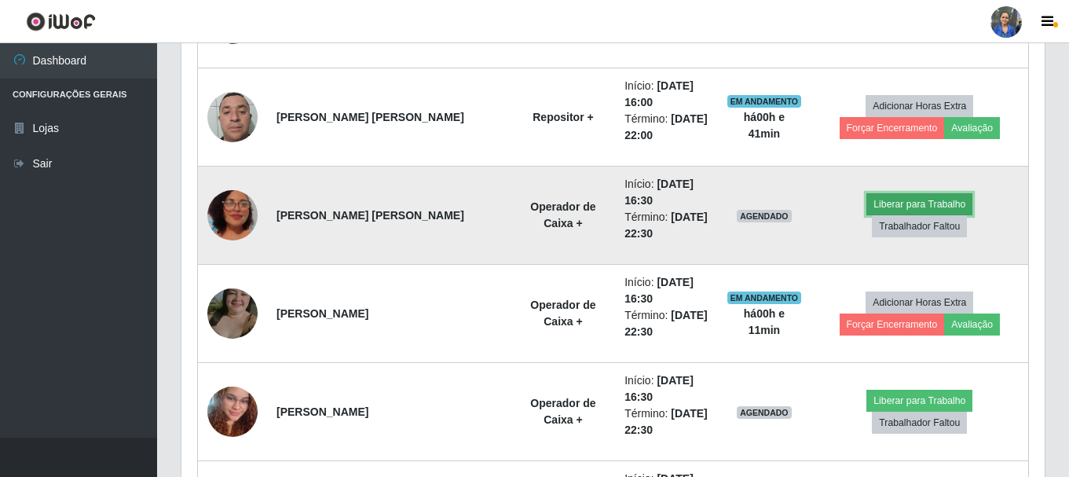
click at [882, 205] on button "Liberar para Trabalho" at bounding box center [919, 204] width 106 height 22
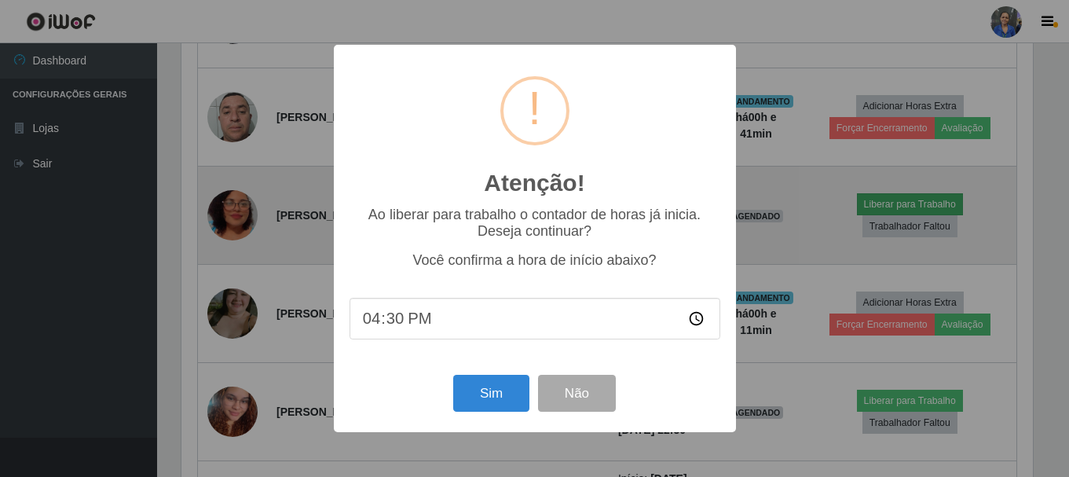
scroll to position [326, 855]
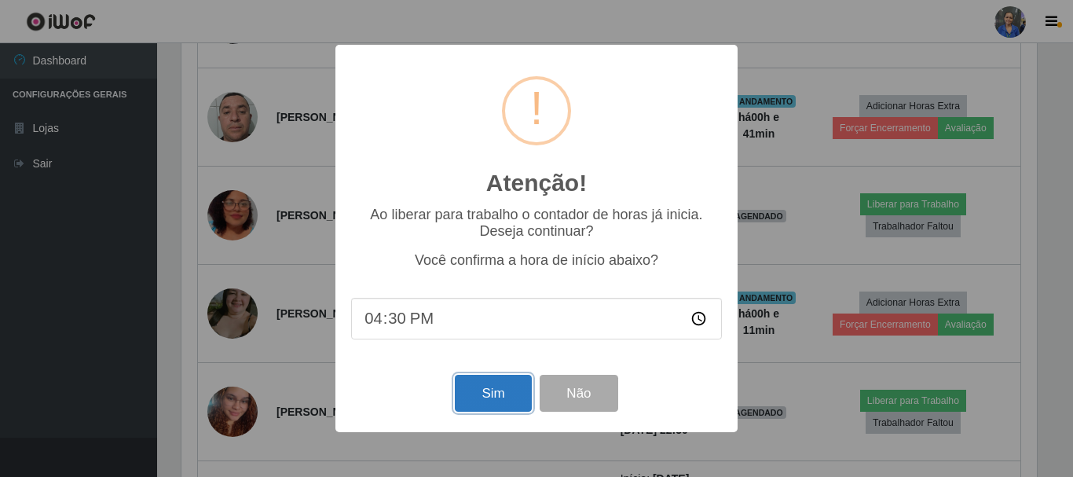
click at [503, 395] on button "Sim" at bounding box center [493, 393] width 76 height 37
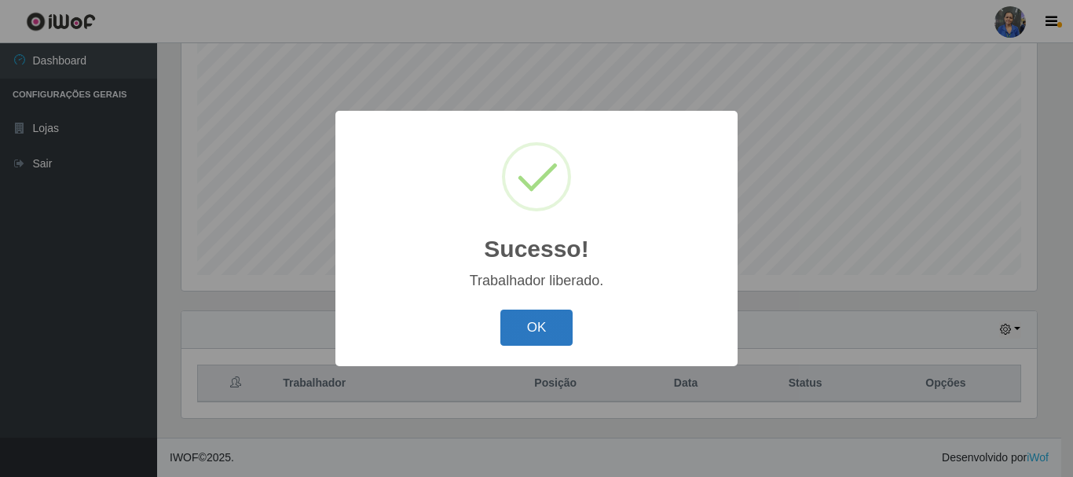
click at [543, 327] on button "OK" at bounding box center [536, 327] width 73 height 37
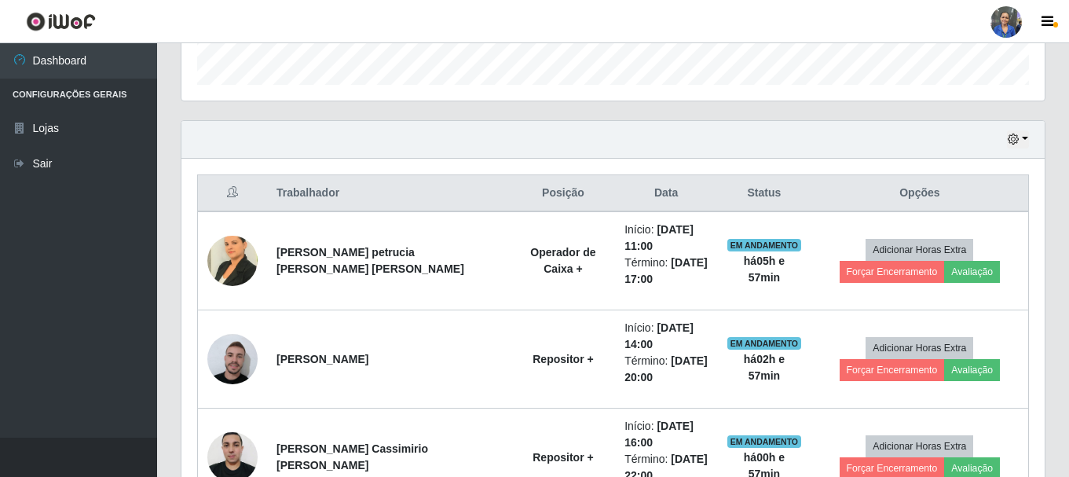
scroll to position [522, 0]
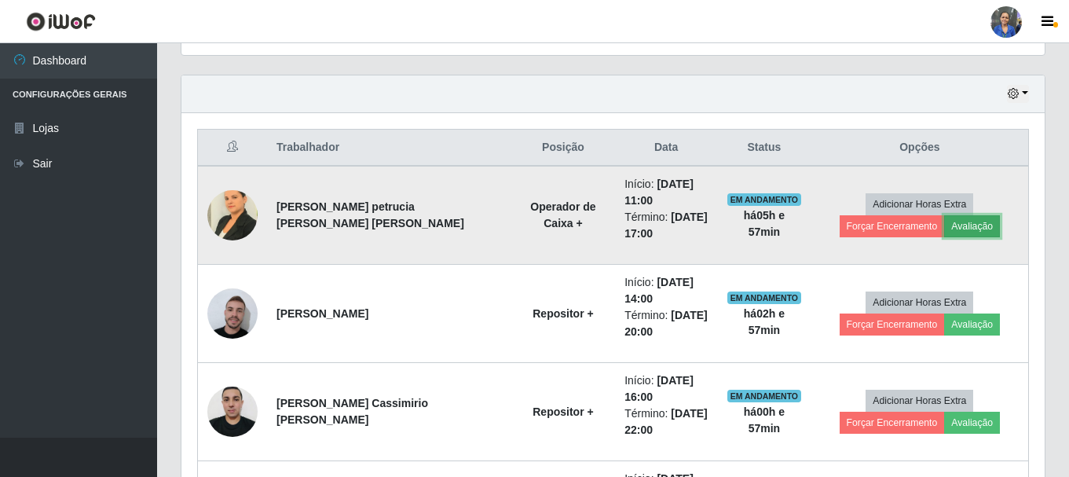
click at [944, 225] on button "Avaliação" at bounding box center [972, 226] width 56 height 22
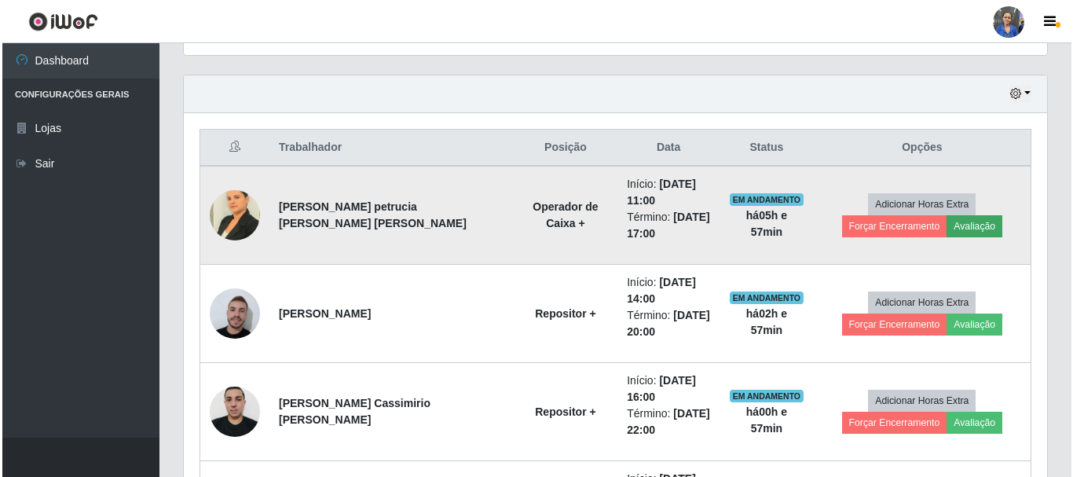
scroll to position [326, 855]
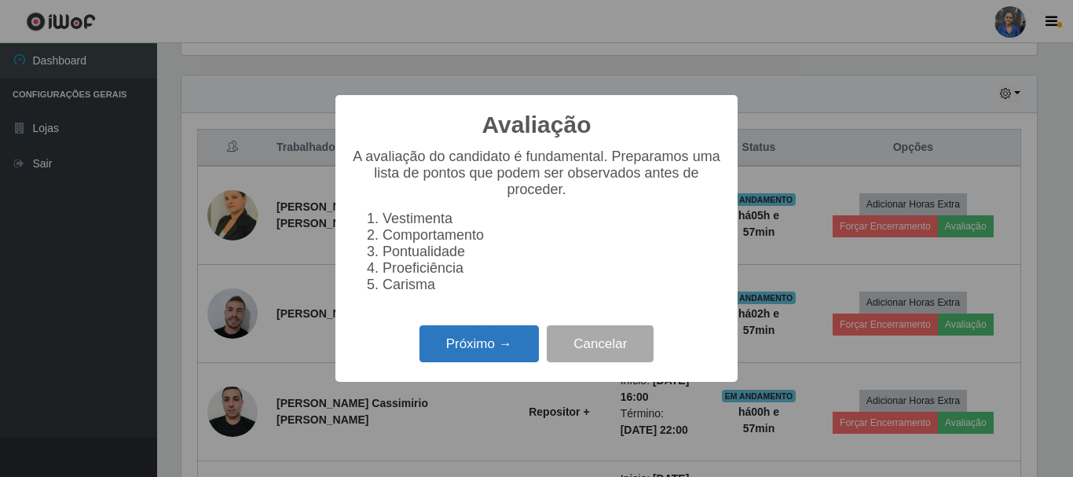
click at [504, 361] on button "Próximo →" at bounding box center [478, 343] width 119 height 37
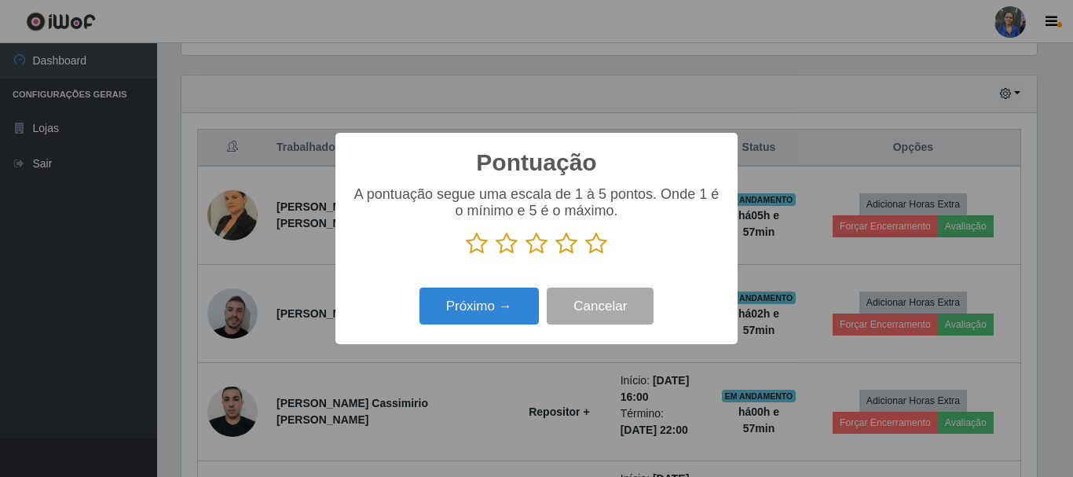
click at [602, 244] on icon at bounding box center [596, 244] width 22 height 24
click at [585, 255] on input "radio" at bounding box center [585, 255] width 0 height 0
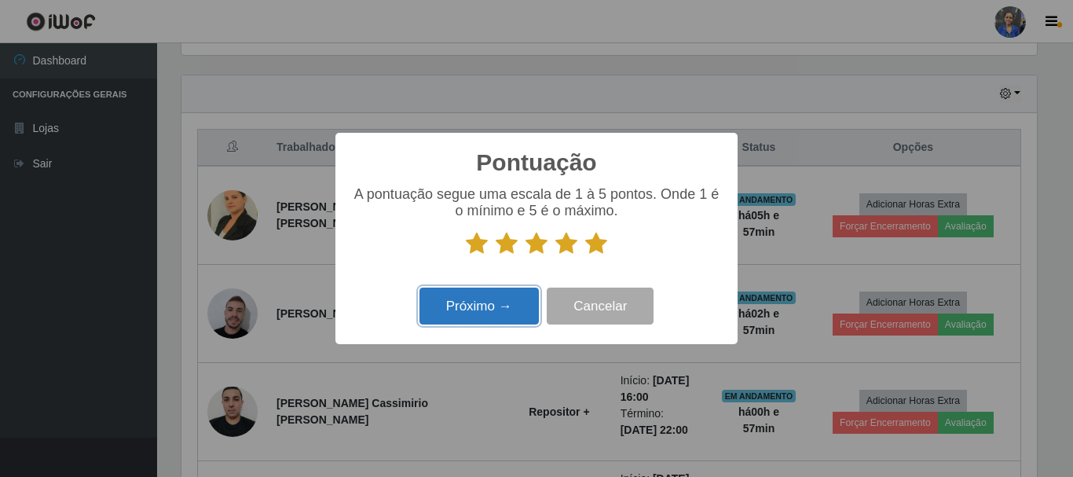
click at [499, 314] on button "Próximo →" at bounding box center [478, 305] width 119 height 37
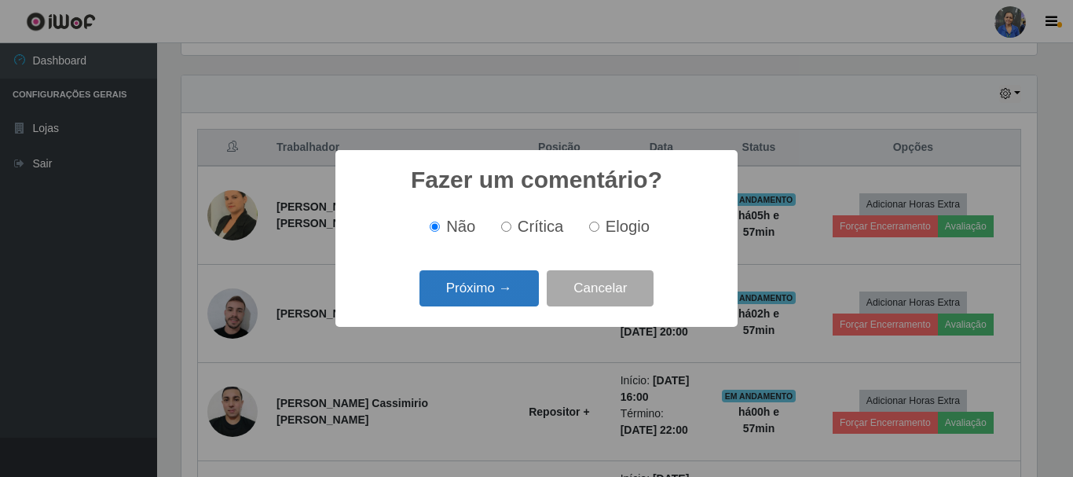
click at [524, 294] on button "Próximo →" at bounding box center [478, 288] width 119 height 37
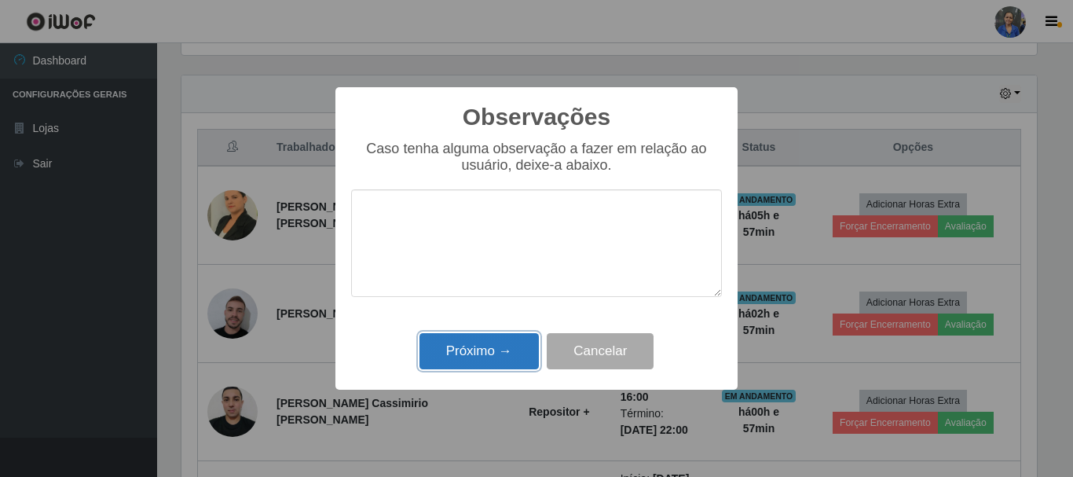
click at [505, 363] on button "Próximo →" at bounding box center [478, 351] width 119 height 37
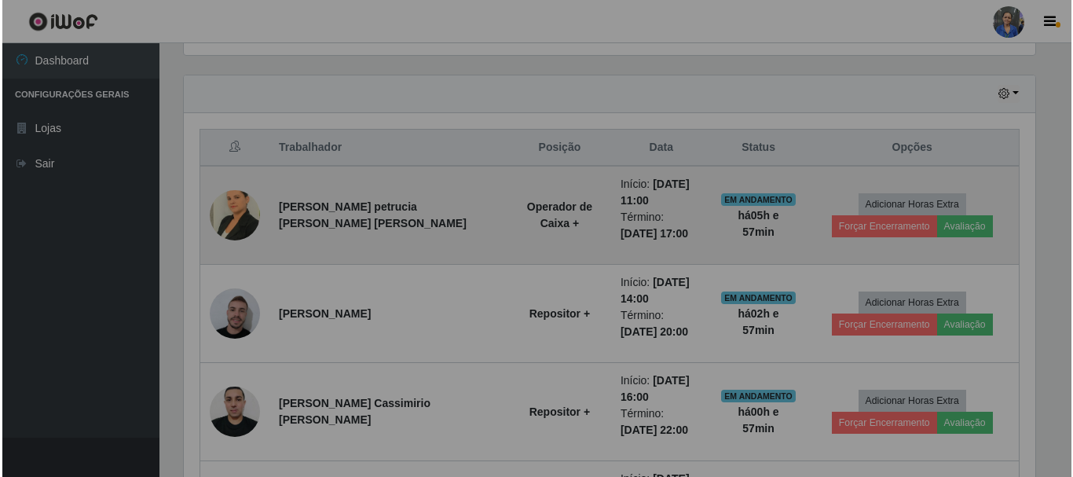
scroll to position [326, 863]
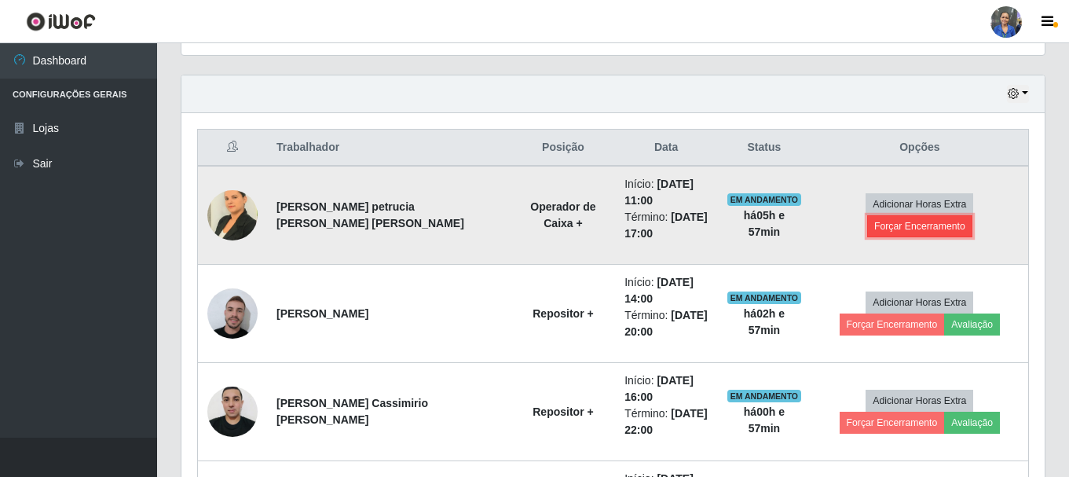
click at [943, 217] on button "Forçar Encerramento" at bounding box center [919, 226] width 105 height 22
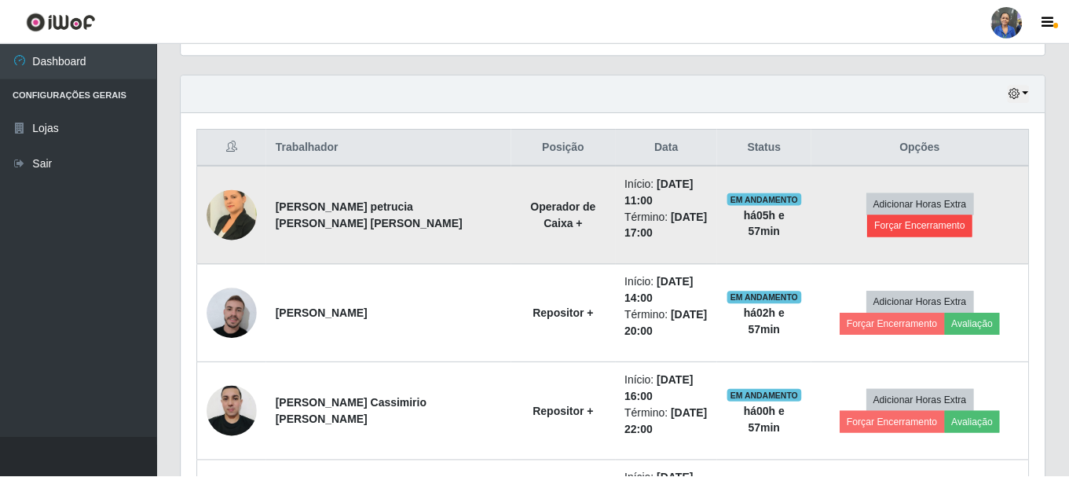
scroll to position [326, 855]
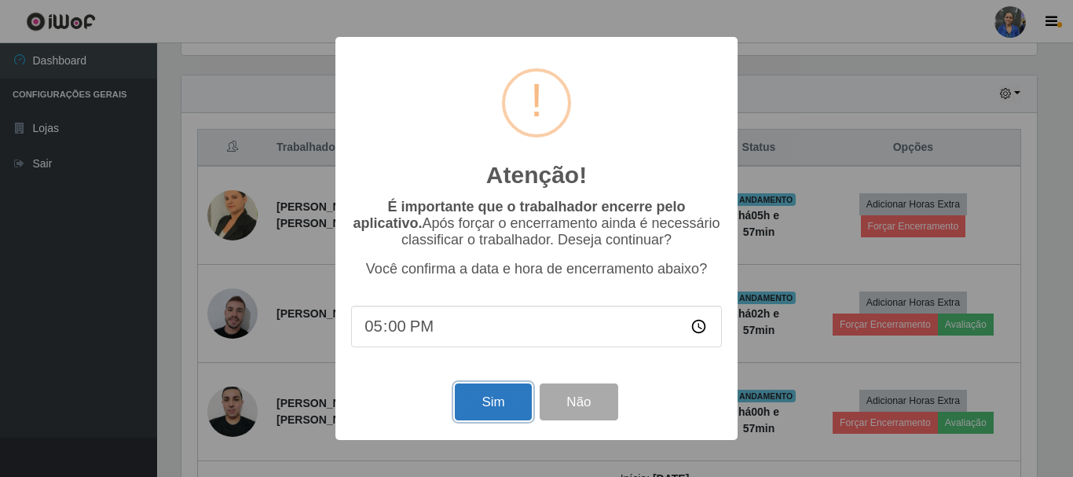
click at [495, 402] on button "Sim" at bounding box center [493, 401] width 76 height 37
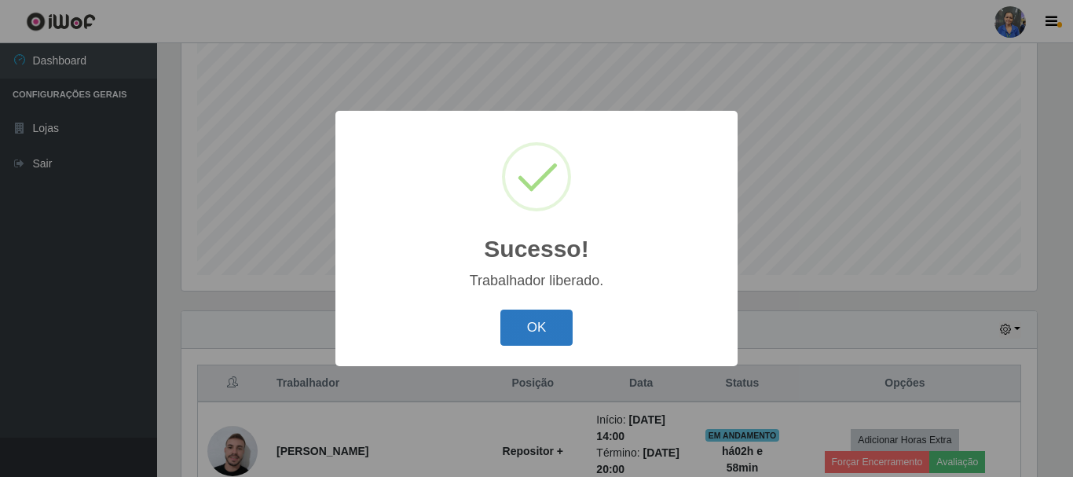
click at [546, 320] on button "OK" at bounding box center [536, 327] width 73 height 37
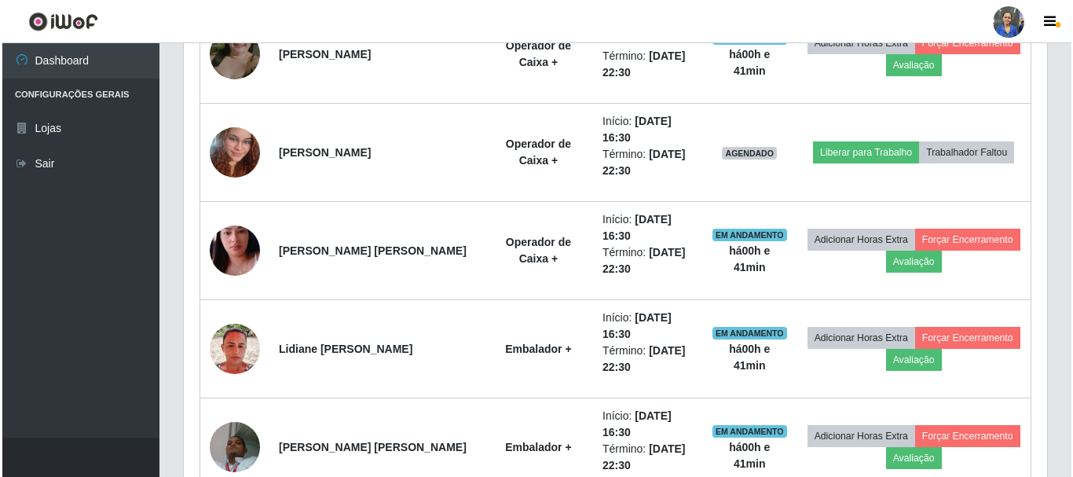
scroll to position [1308, 0]
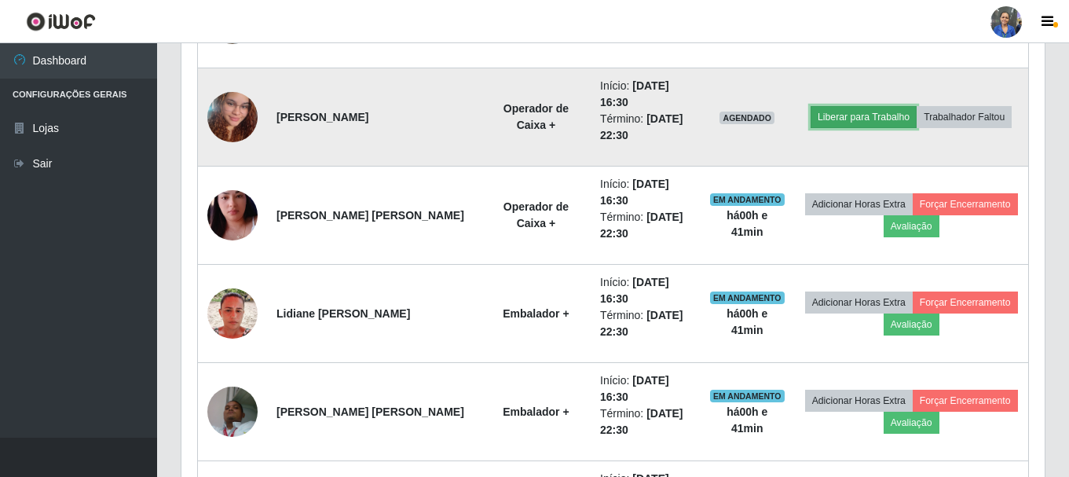
click at [843, 120] on button "Liberar para Trabalho" at bounding box center [864, 117] width 106 height 22
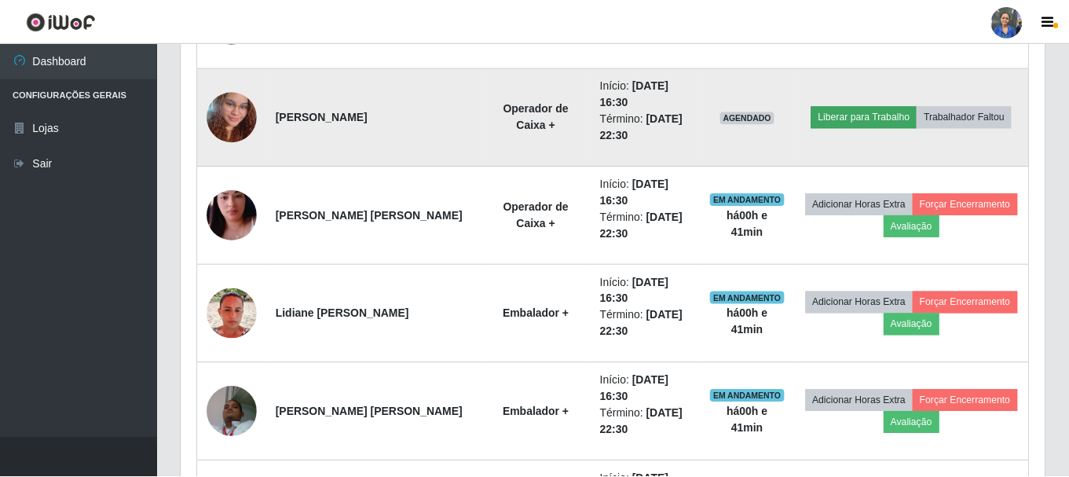
scroll to position [326, 855]
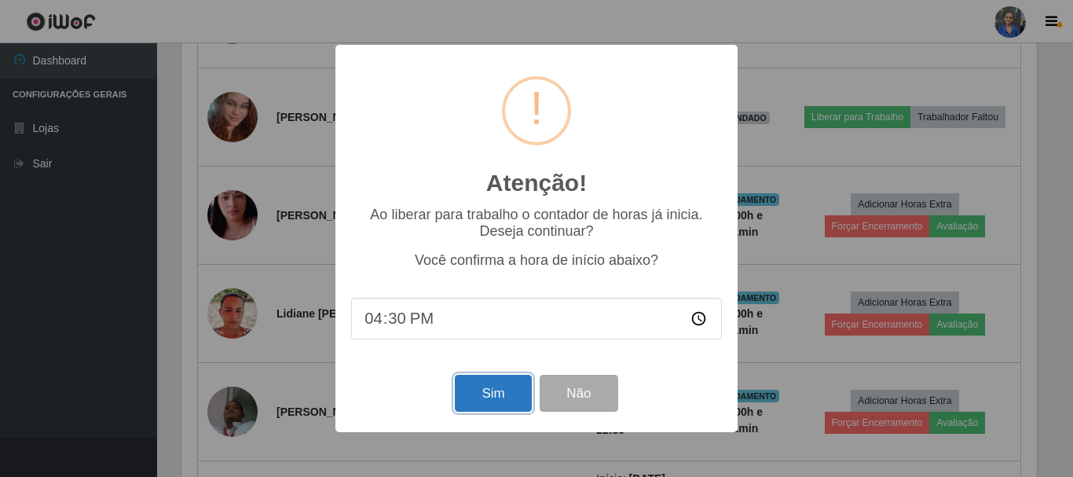
click at [485, 397] on button "Sim" at bounding box center [493, 393] width 76 height 37
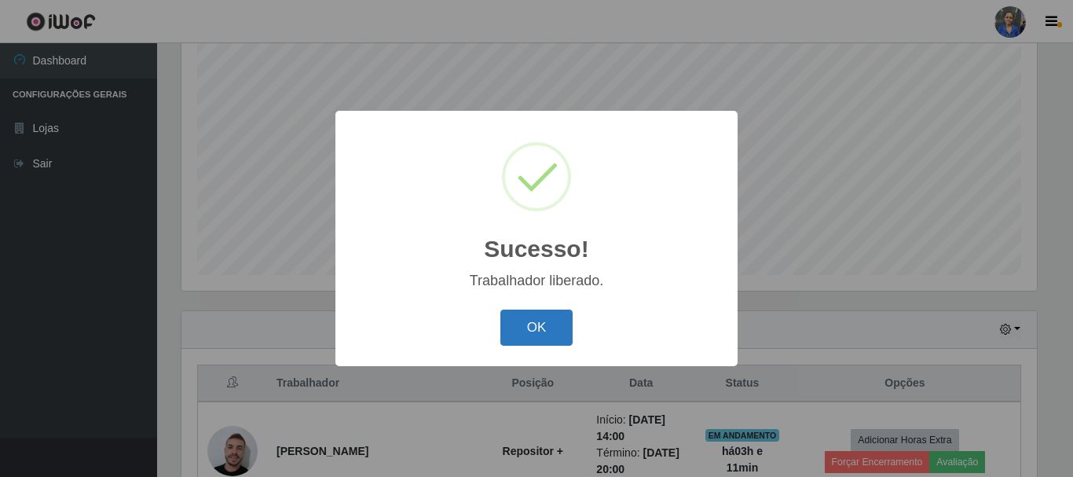
click at [538, 333] on button "OK" at bounding box center [536, 327] width 73 height 37
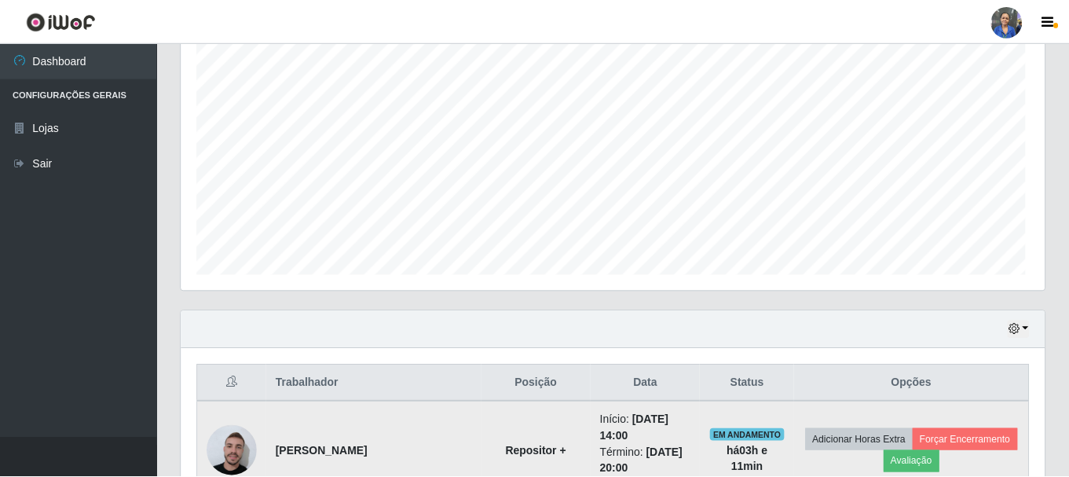
scroll to position [326, 863]
